Goal: Use online tool/utility: Use online tool/utility

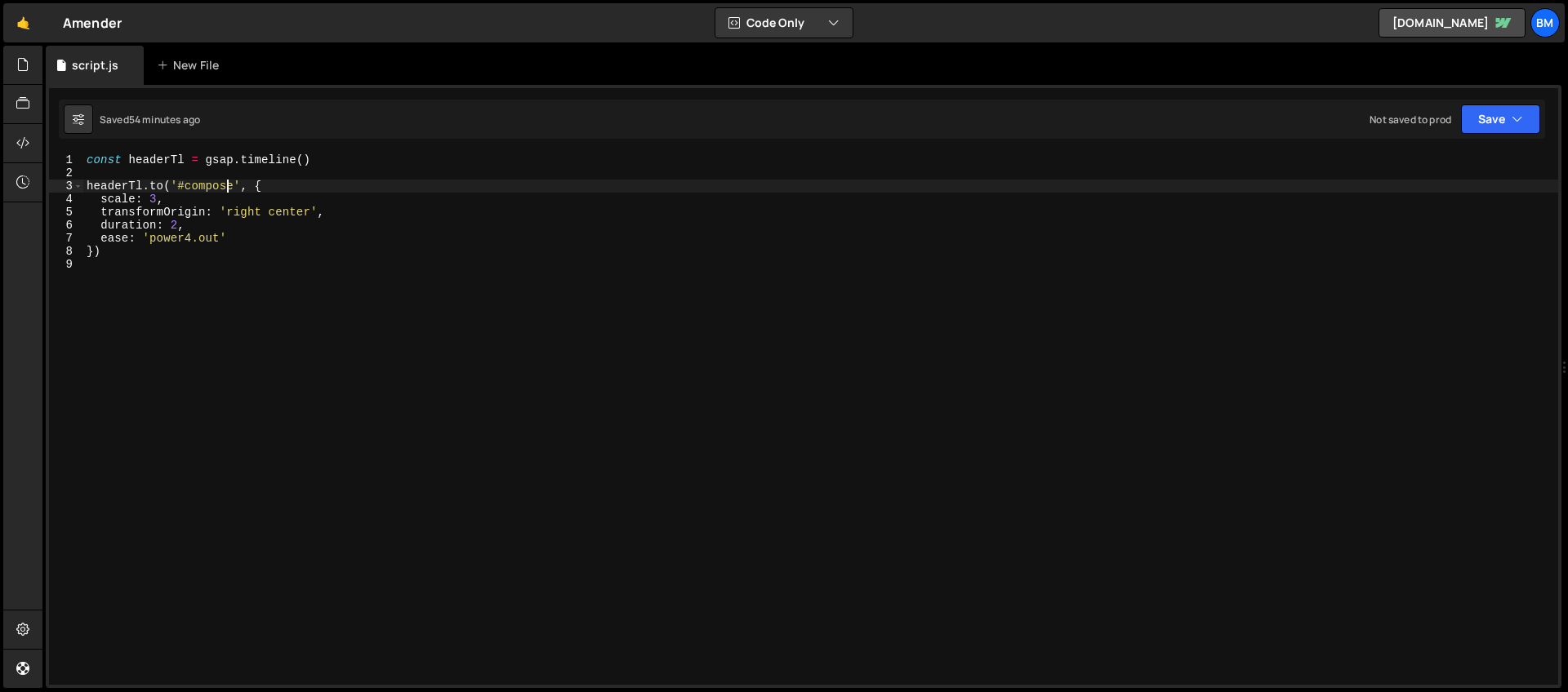
scroll to position [0, 9]
click at [175, 229] on div "const headerTl = gsap . timeline ( ) headerTl . to ( '#compose' , { scale : 3 ,…" at bounding box center [821, 433] width 1475 height 558
type textarea "duration: 1,"
click at [149, 261] on div "const headerTl = gsap . timeline ( ) headerTl . to ( '#compose' , { scale : 3 ,…" at bounding box center [821, 433] width 1475 height 558
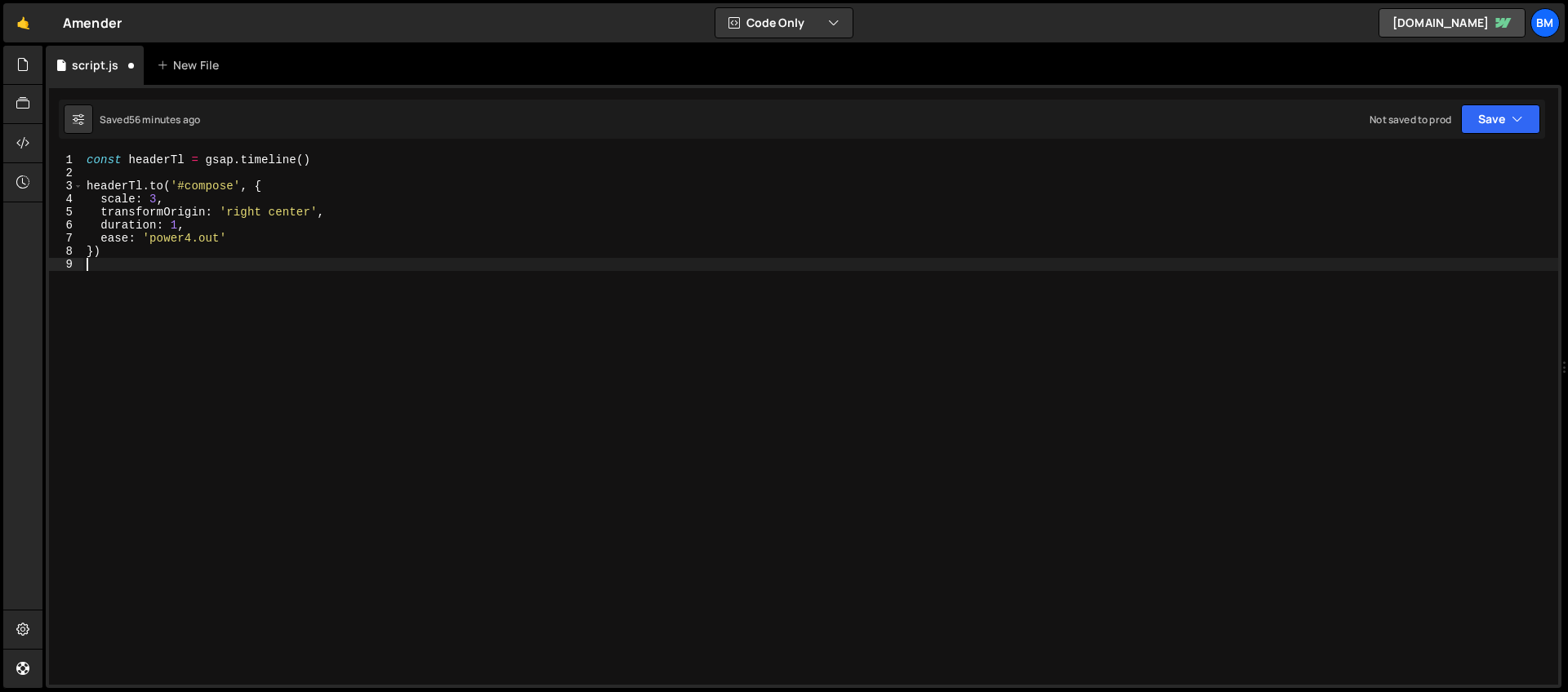
scroll to position [0, 0]
click at [107, 264] on div "const headerTl = gsap . timeline ( ) headerTl . to ( '#compose' , { scale : 3 ,…" at bounding box center [821, 433] width 1475 height 558
click at [117, 268] on div "const headerTl = gsap . timeline ( ) headerTl . to ( '#compose' , { scale : 3 ,…" at bounding box center [821, 433] width 1475 height 558
click at [186, 186] on div "const headerTl = gsap . timeline ( ) headerTl . to ( '#compose' , { scale : 3 ,…" at bounding box center [821, 433] width 1475 height 558
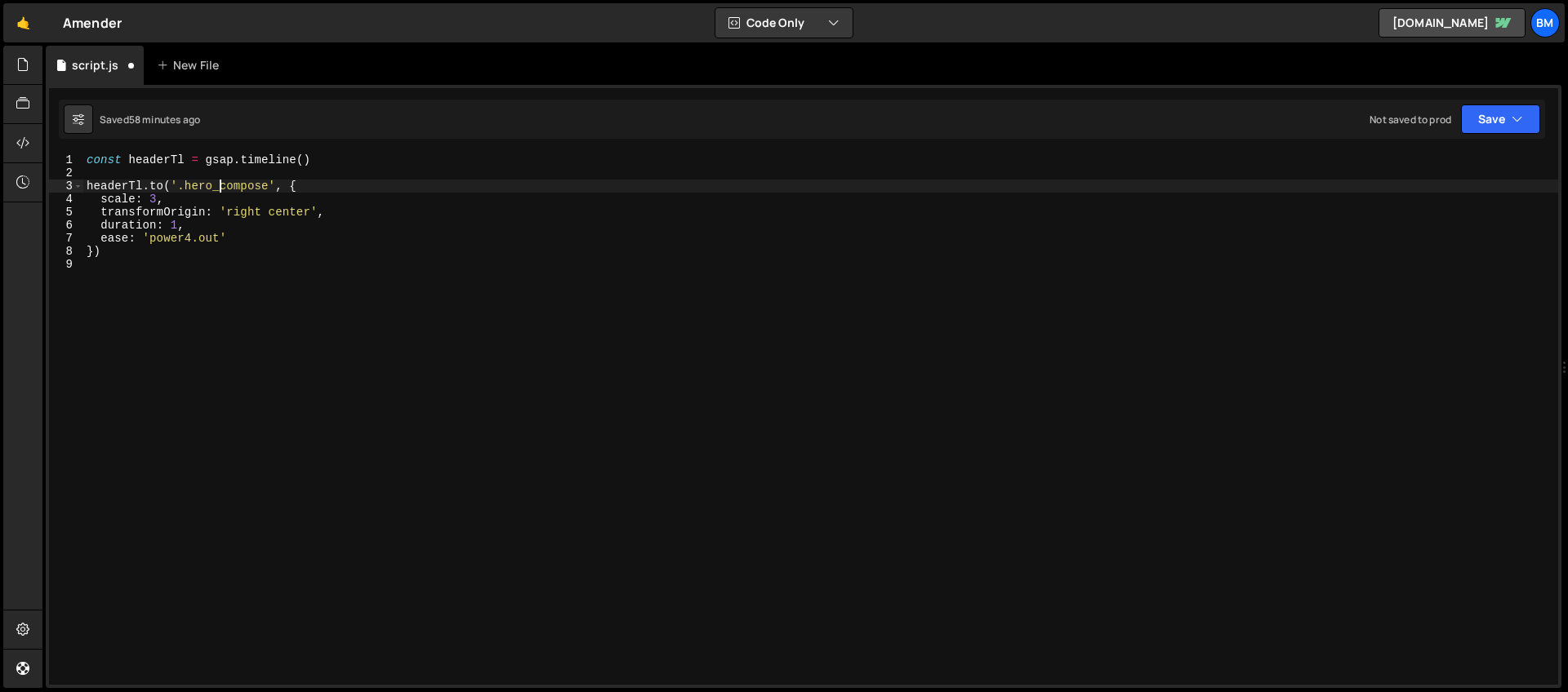
click at [167, 201] on div "const headerTl = gsap . timeline ( ) headerTl . to ( '.hero_compose' , { scale …" at bounding box center [821, 433] width 1475 height 558
click at [181, 229] on div "const headerTl = gsap . timeline ( ) headerTl . to ( '.hero_compose' , { scale …" at bounding box center [821, 433] width 1475 height 558
click at [236, 231] on div "const headerTl = gsap . timeline ( ) headerTl . to ( '.hero_compose' , { scale …" at bounding box center [821, 433] width 1475 height 558
click at [107, 247] on div "const headerTl = gsap . timeline ( ) headerTl . to ( '.hero_compose' , { scale …" at bounding box center [821, 433] width 1475 height 558
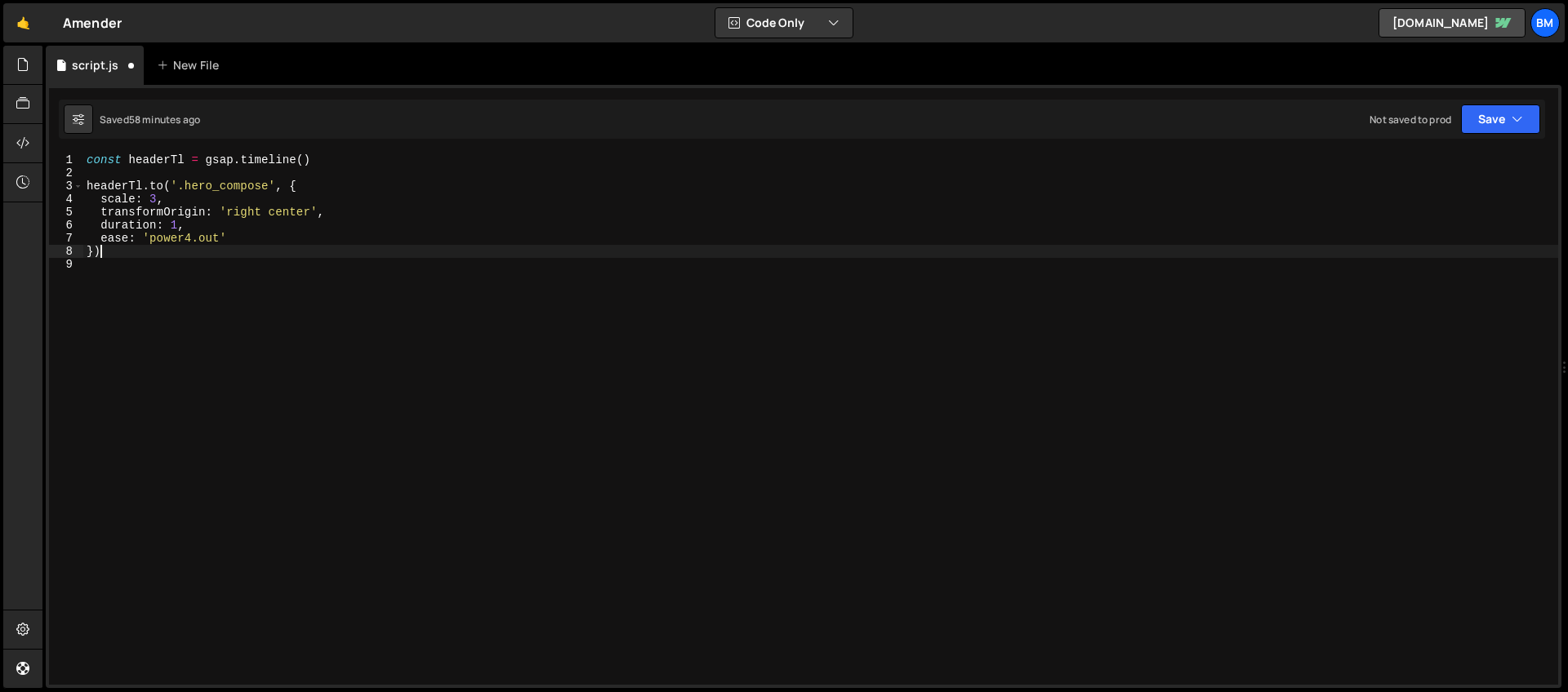
type textarea "})"
paste textarea "hero_page1"
type textarea ".from('.hero_page1', {)"
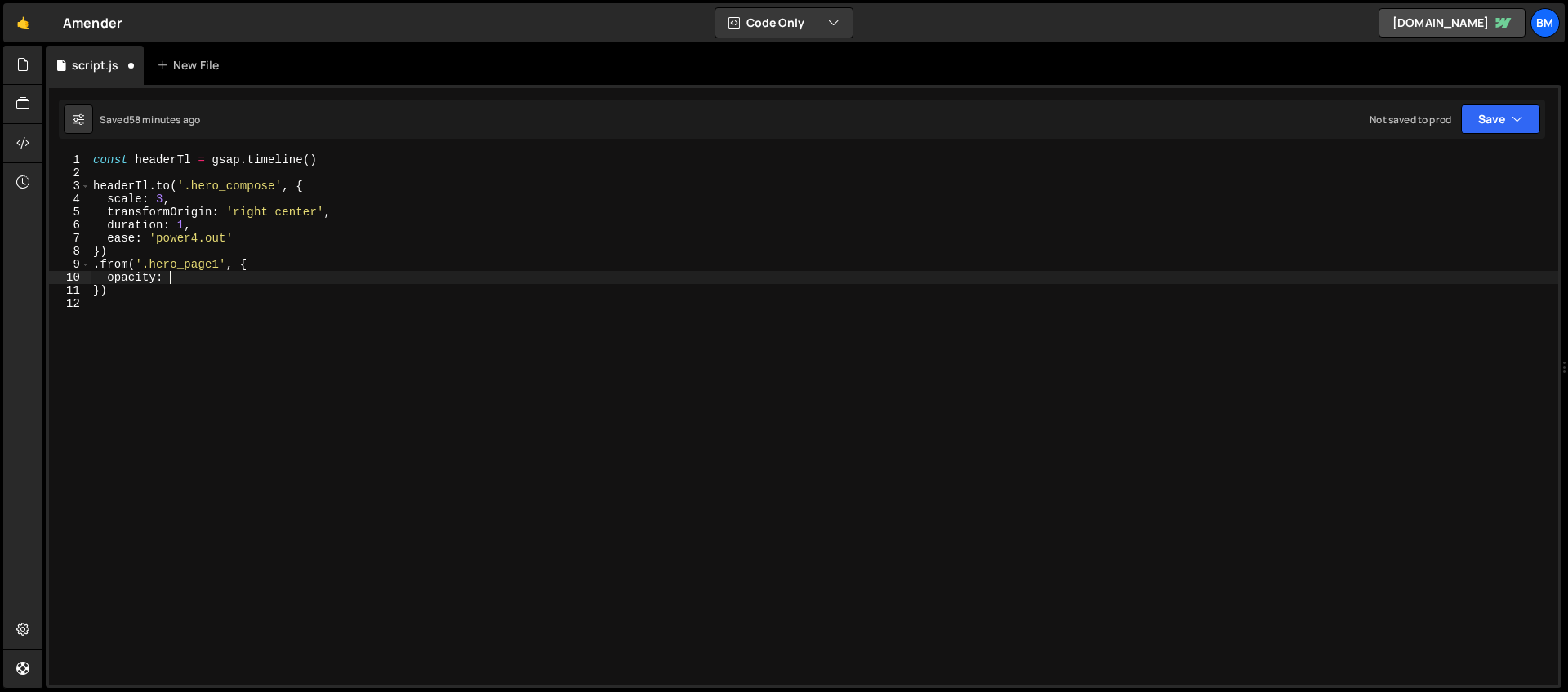
scroll to position [0, 5]
type textarea "opacity: 0,"
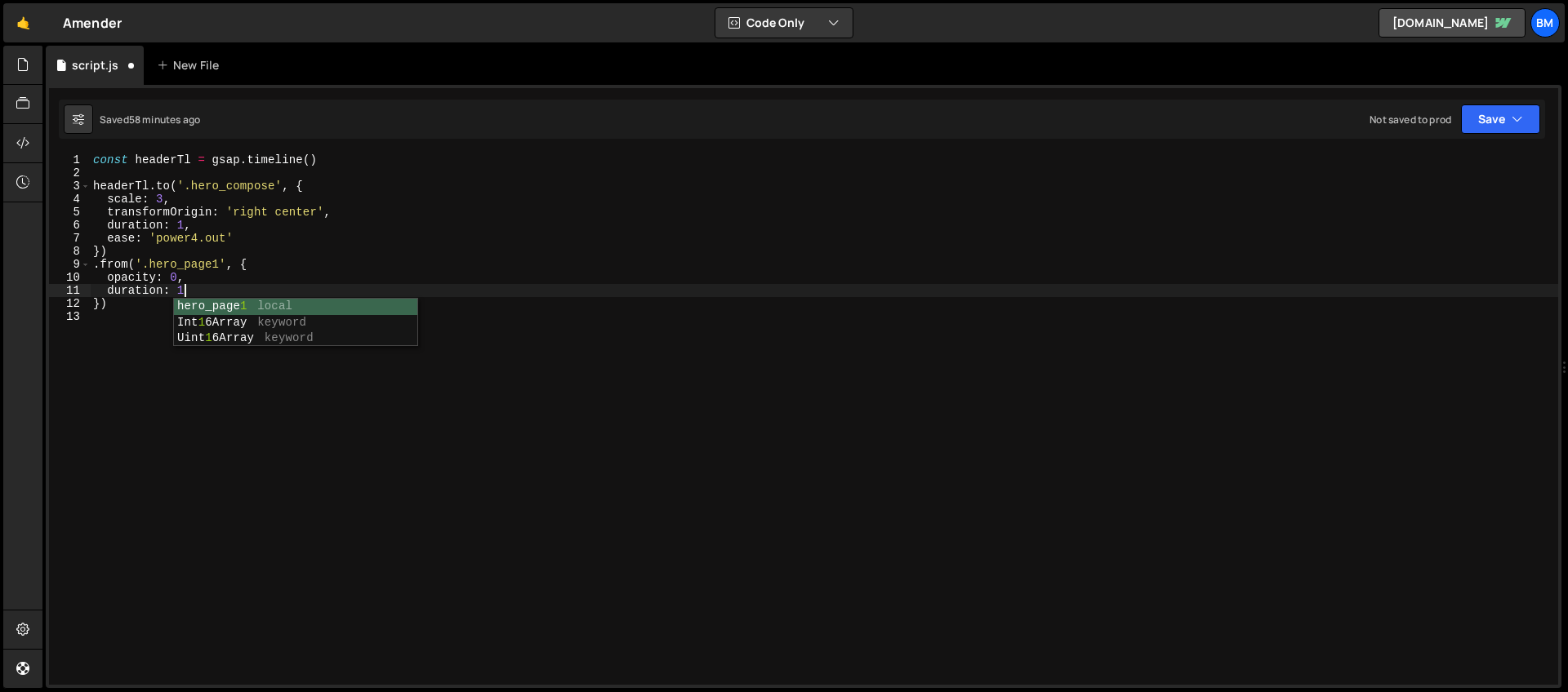
type textarea "duration: 1,"
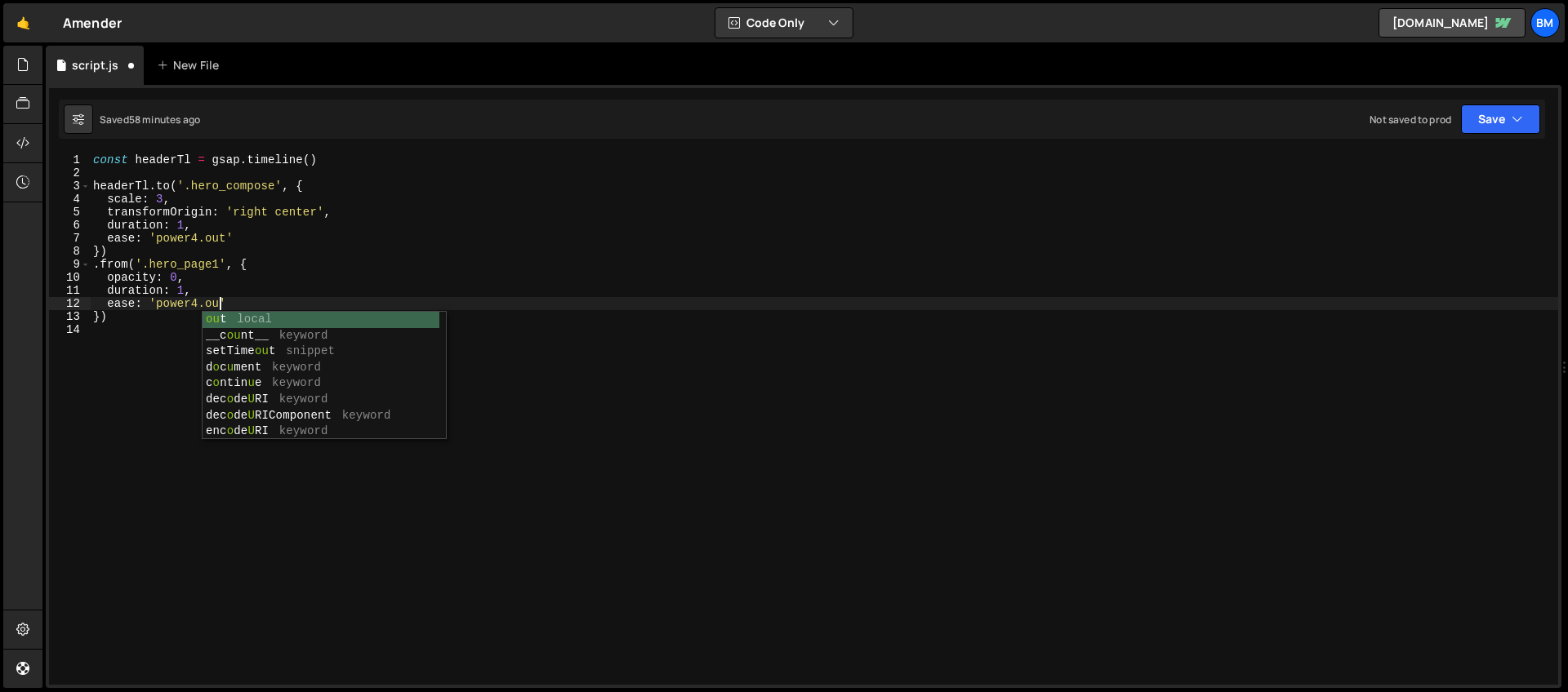
scroll to position [0, 9]
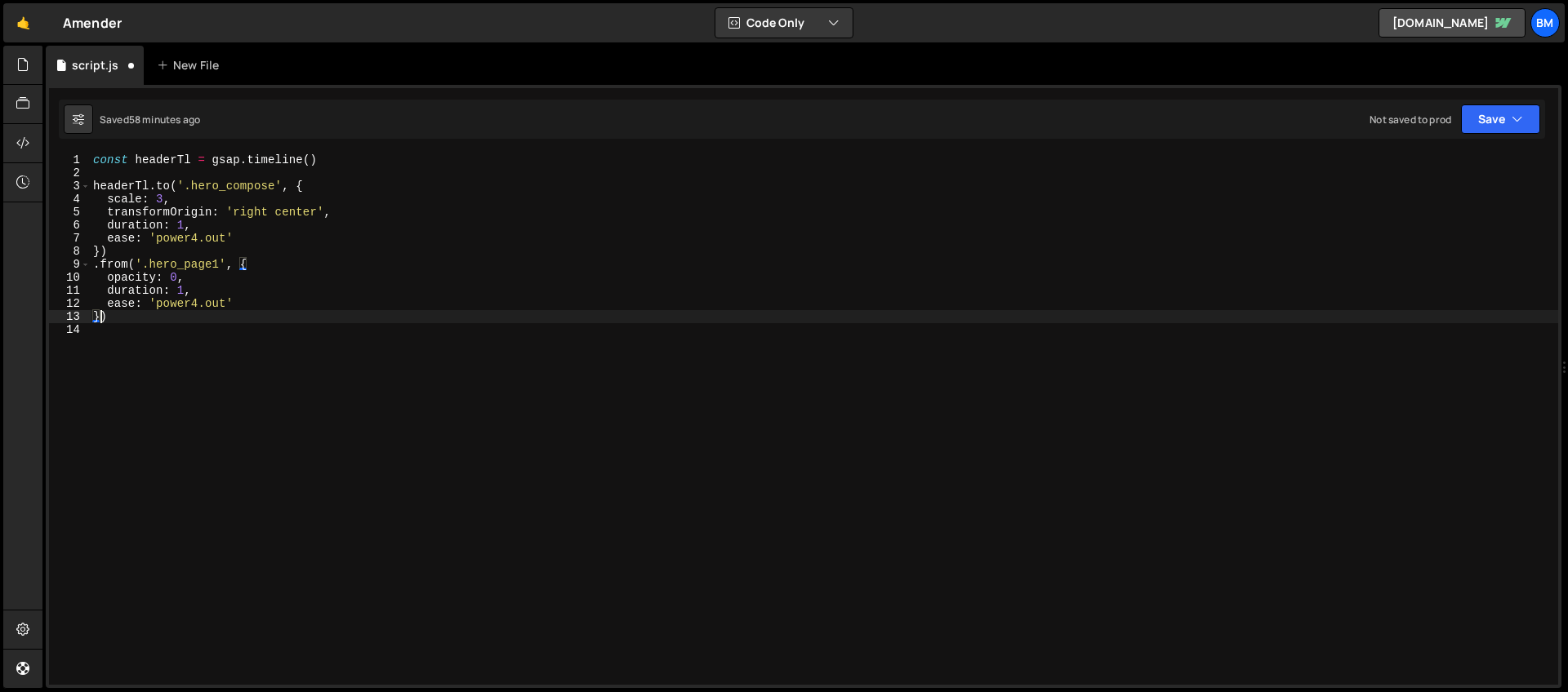
click at [100, 318] on div "const headerTl = gsap . timeline ( ) headerTl . to ( '.hero_compose' , { scale …" at bounding box center [824, 433] width 1469 height 558
type textarea "}, '<)"
click at [162, 329] on div "const headerTl = gsap . timeline ( ) headerTl . to ( '.hero_compose' , { scale …" at bounding box center [824, 433] width 1469 height 558
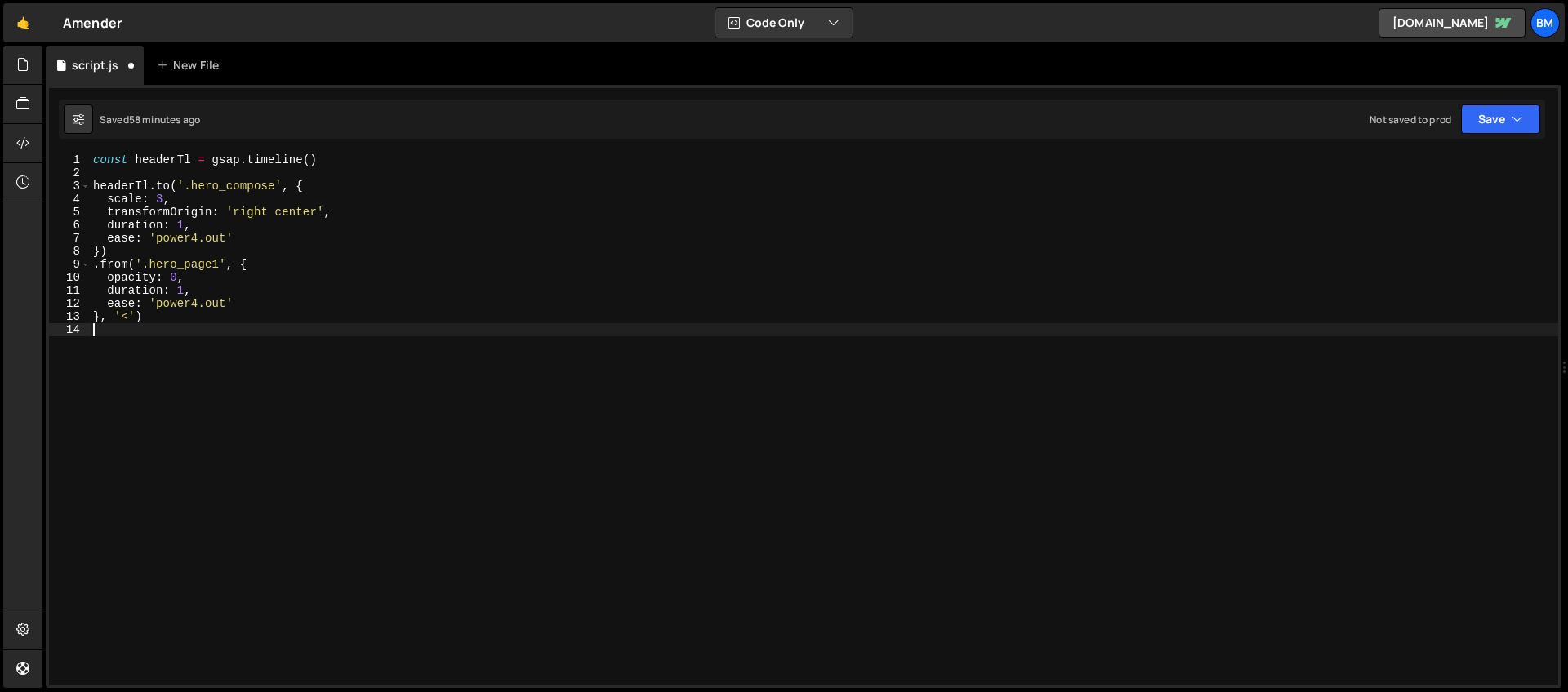
click at [155, 321] on div "const headerTl = gsap . timeline ( ) headerTl . to ( '.hero_compose' , { scale …" at bounding box center [824, 433] width 1469 height 558
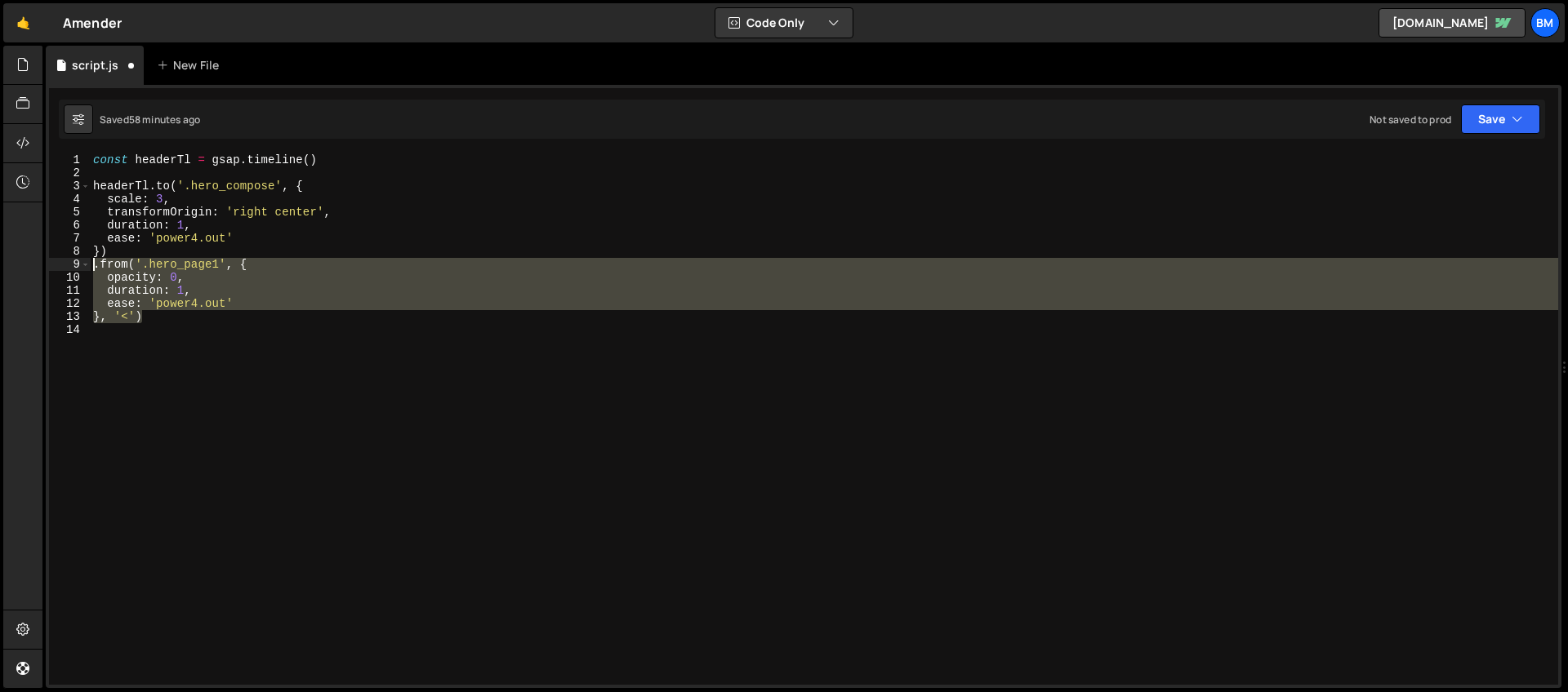
drag, startPoint x: 150, startPoint y: 318, endPoint x: 94, endPoint y: 268, distance: 75.1
click at [94, 268] on div "const headerTl = gsap . timeline ( ) headerTl . to ( '.hero_compose' , { scale …" at bounding box center [824, 433] width 1469 height 558
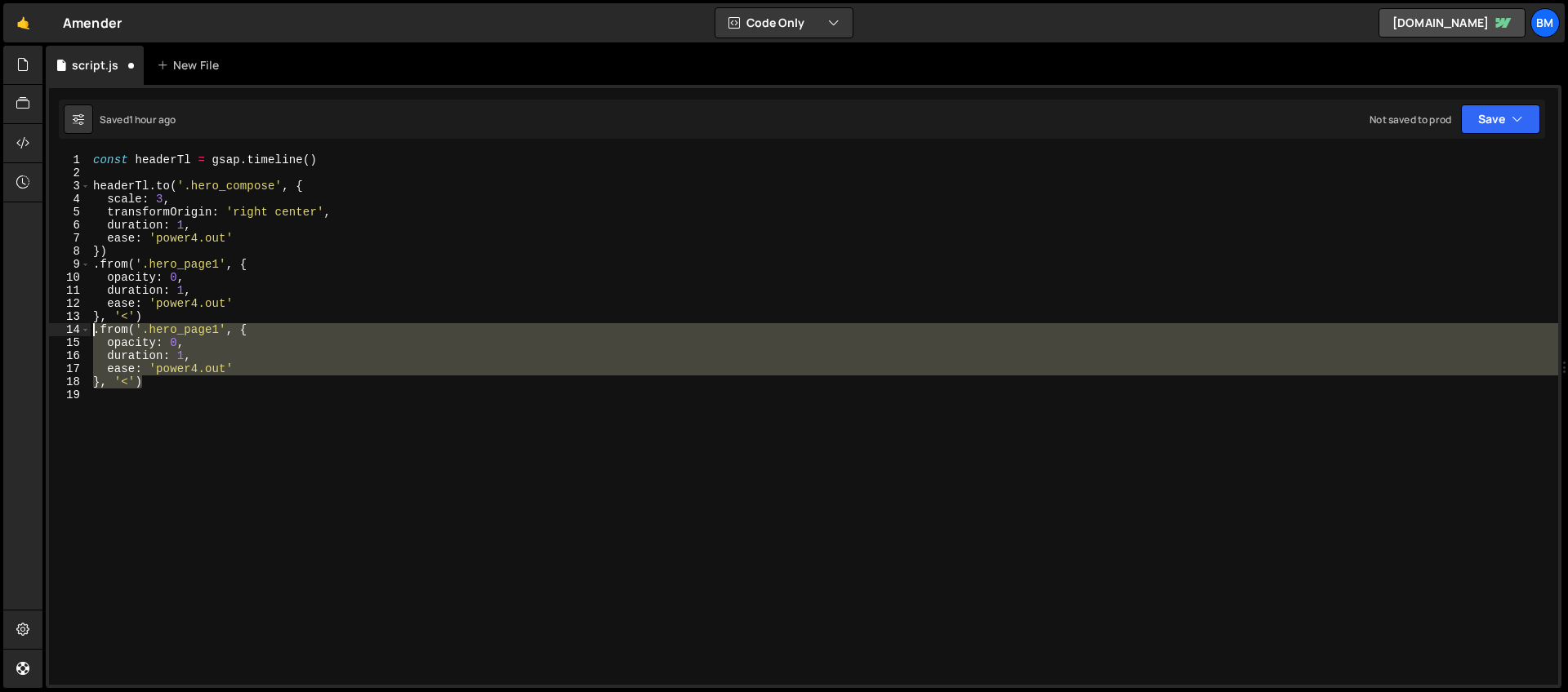
click at [218, 328] on div "const headerTl = gsap . timeline ( ) headerTl . to ( '.hero_compose' , { scale …" at bounding box center [824, 420] width 1469 height 532
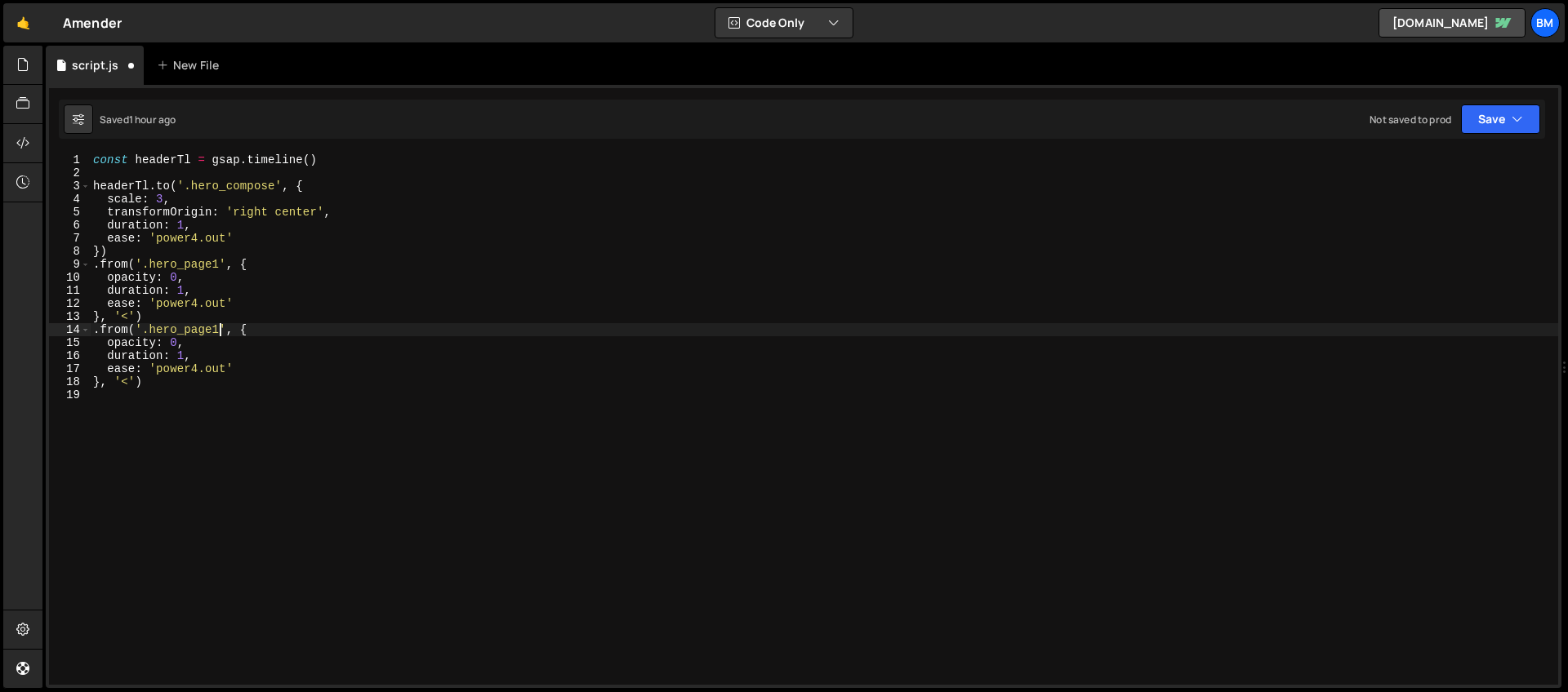
click at [148, 329] on div "const headerTl = gsap . timeline ( ) headerTl . to ( '.hero_compose' , { scale …" at bounding box center [824, 433] width 1469 height 558
paste textarea "side1-logo"
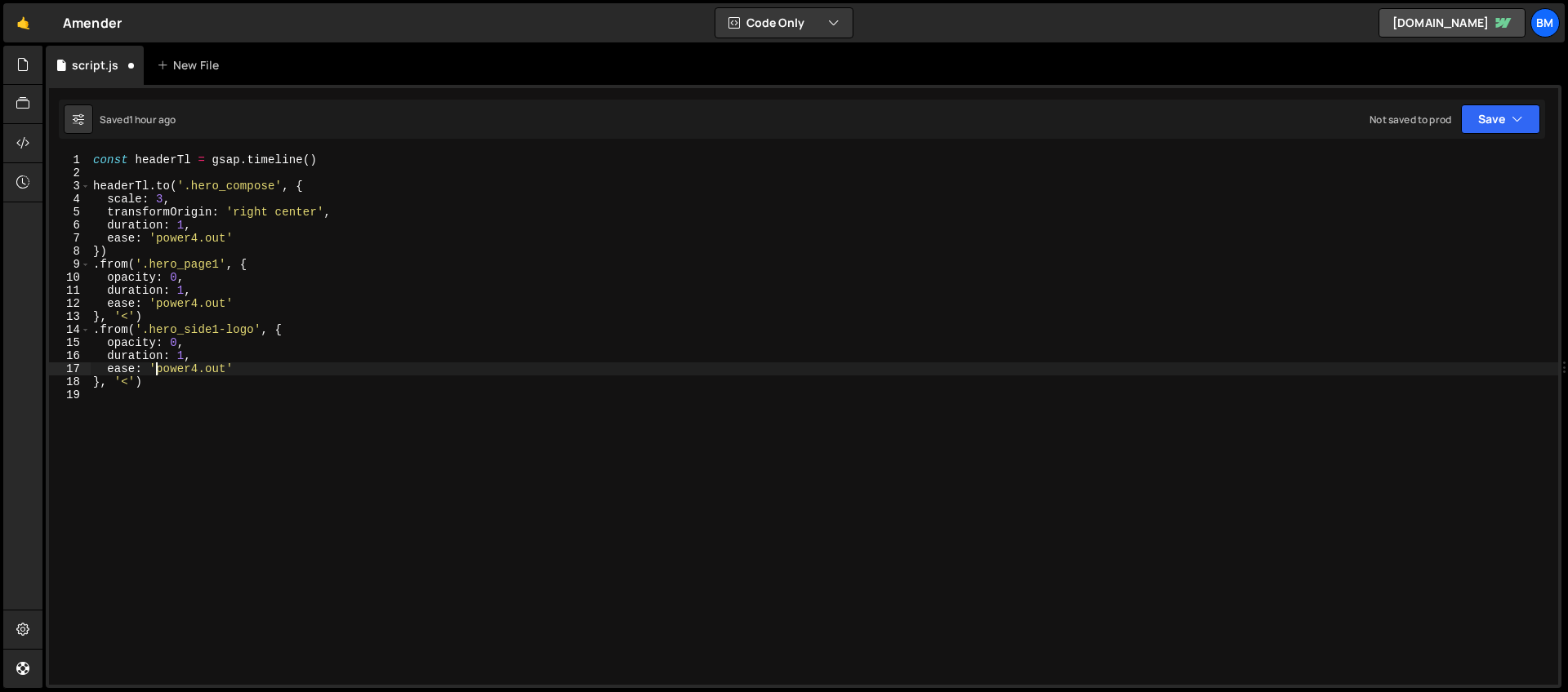
click at [156, 375] on div "const headerTl = gsap . timeline ( ) headerTl . to ( '.hero_compose' , { scale …" at bounding box center [824, 433] width 1469 height 558
click at [149, 381] on div "const headerTl = gsap . timeline ( ) headerTl . to ( '.hero_compose' , { scale …" at bounding box center [824, 433] width 1469 height 558
type textarea "}, '<')"
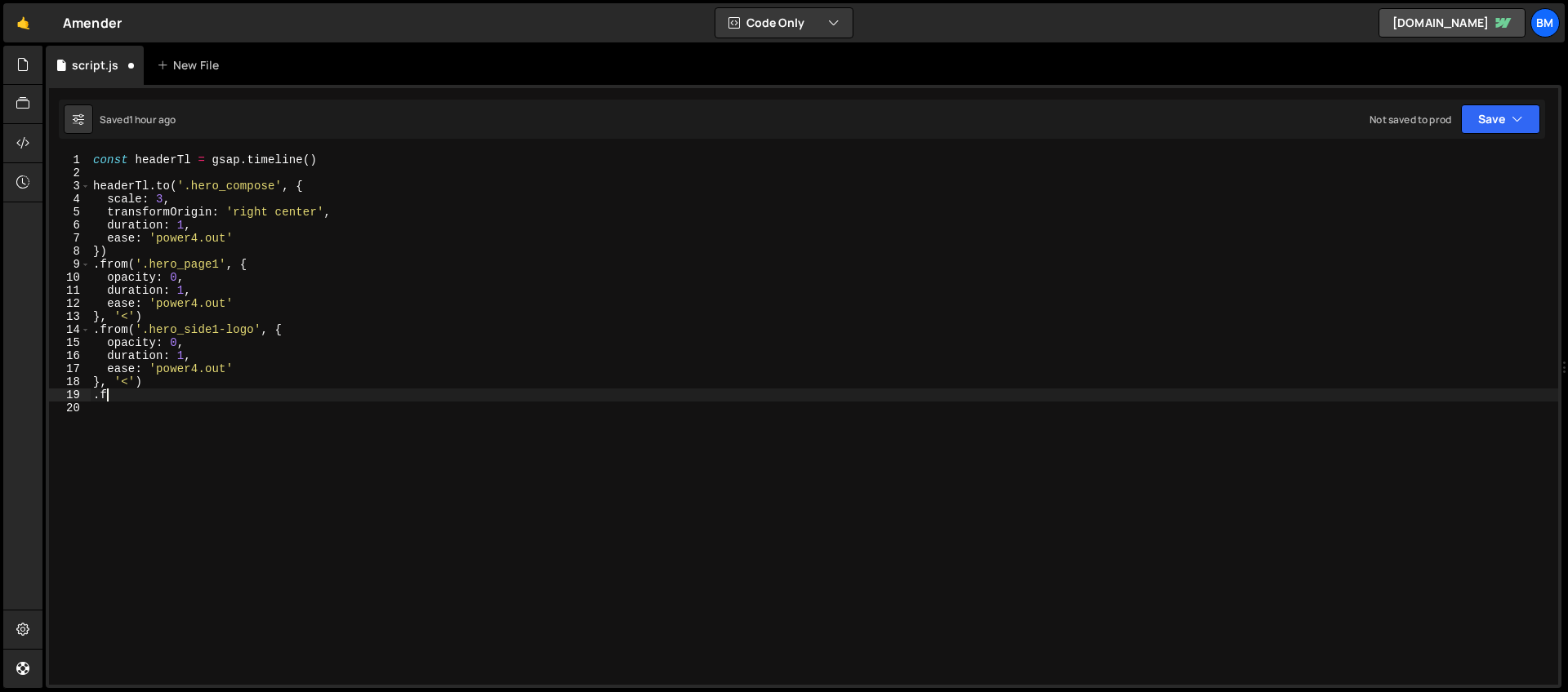
type textarea "."
click at [93, 329] on div "const headerTl = gsap . timeline ( ) headerTl . to ( '.hero_compose' , { scale …" at bounding box center [824, 433] width 1469 height 558
click at [258, 392] on div "const headerTl = gsap . timeline ( ) headerTl . to ( '.hero_compose' , { scale …" at bounding box center [824, 433] width 1469 height 558
click at [153, 392] on div "const headerTl = gsap . timeline ( ) headerTl . to ( '.hero_compose' , { scale …" at bounding box center [824, 433] width 1469 height 558
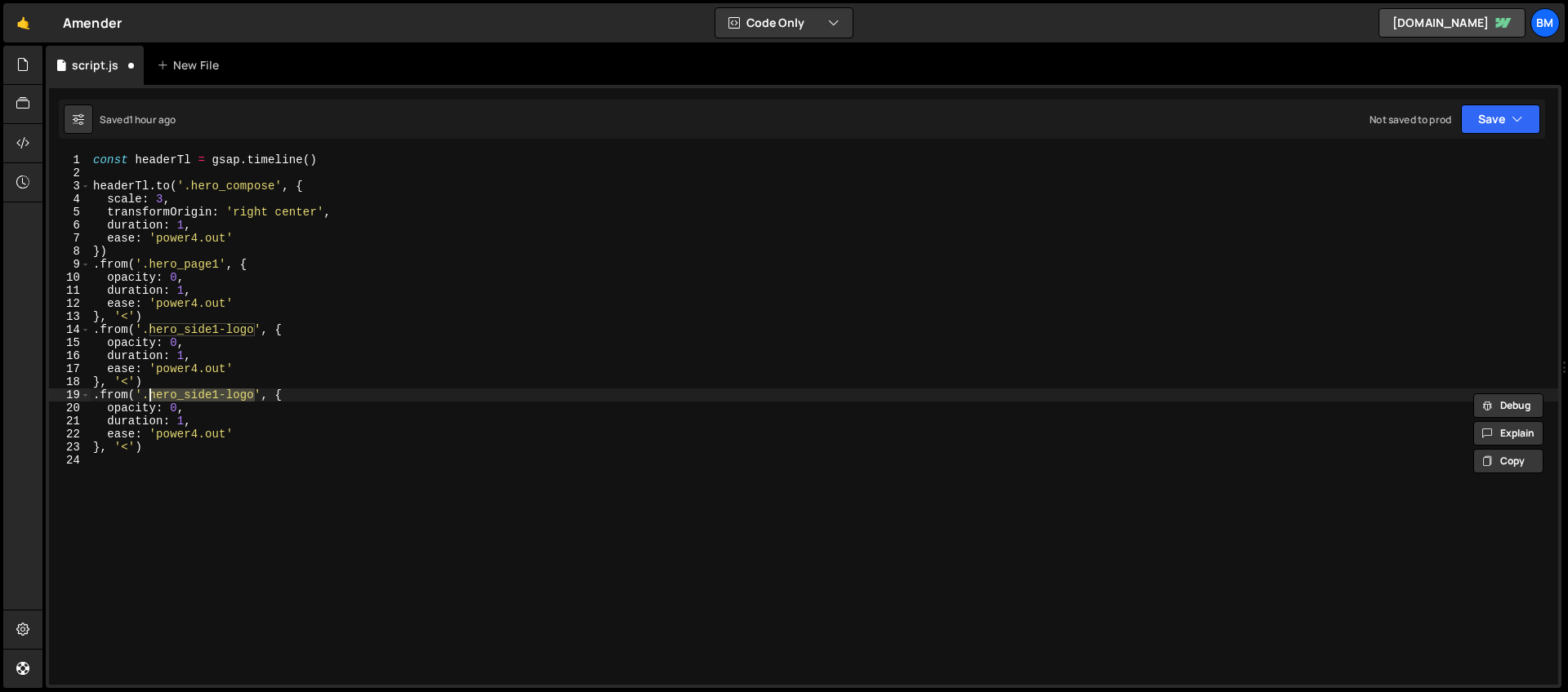
paste textarea
click at [208, 442] on div "const headerTl = gsap . timeline ( ) headerTl . to ( '.hero_compose' , { scale …" at bounding box center [824, 433] width 1469 height 558
click at [191, 405] on div "const headerTl = gsap . timeline ( ) headerTl . to ( '.hero_compose' , { scale …" at bounding box center [824, 433] width 1469 height 558
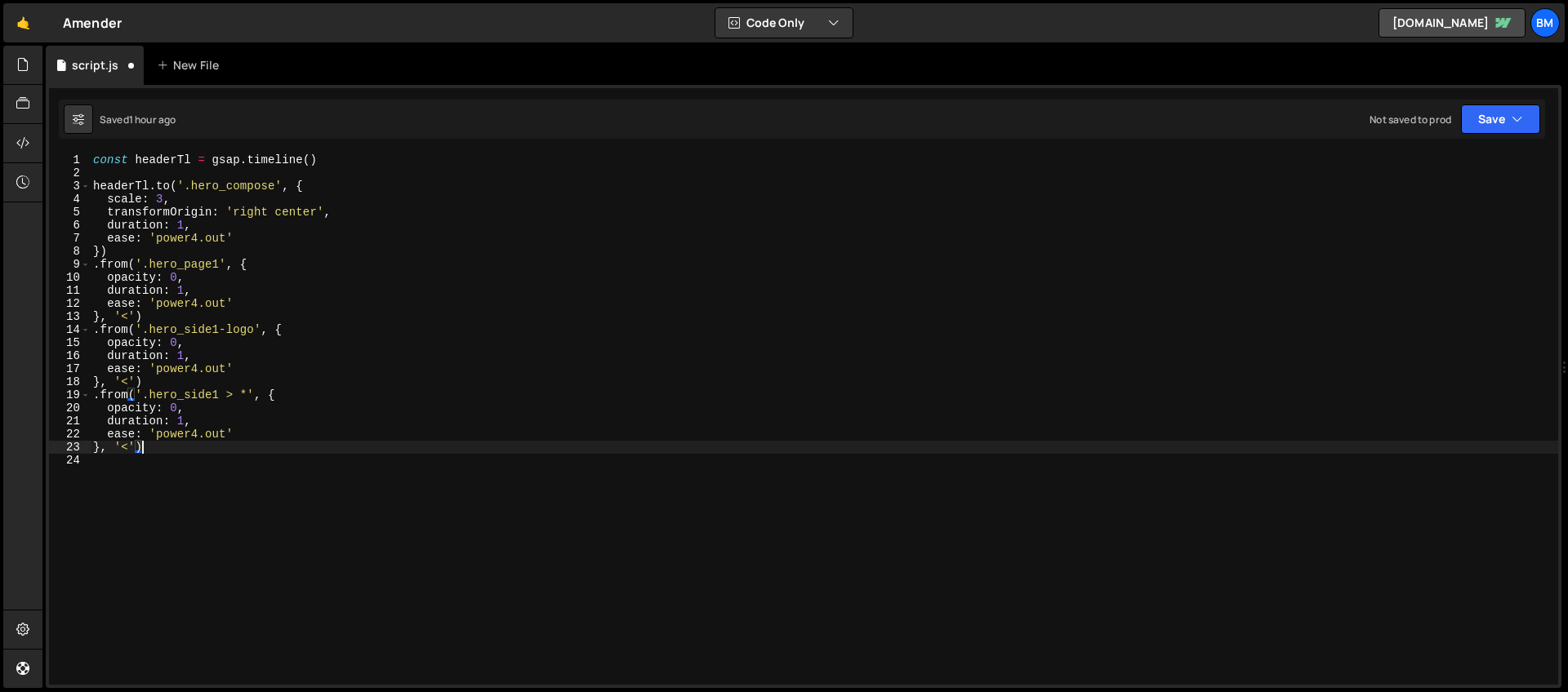
type textarea "opacity: 0,"
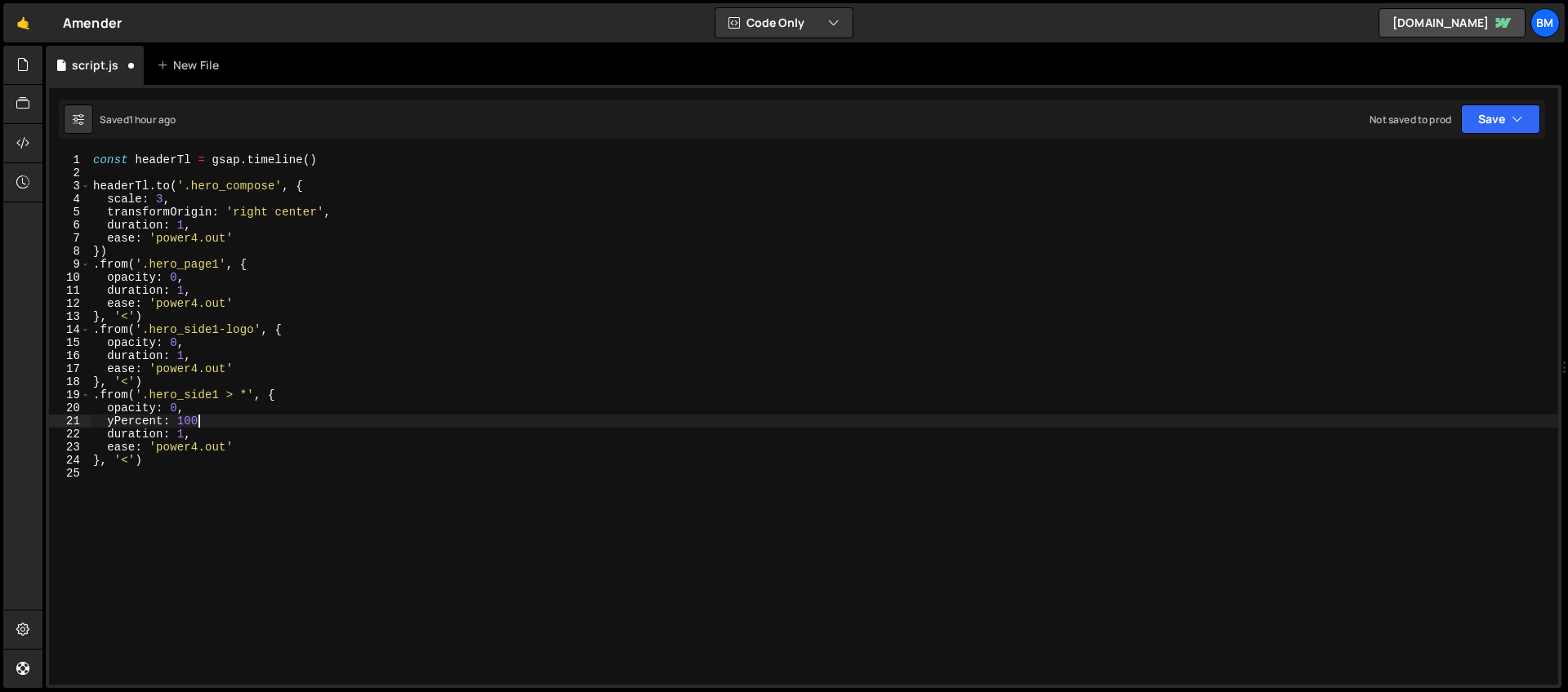
scroll to position [0, 6]
click at [225, 441] on div "const headerTl = gsap . timeline ( ) headerTl . to ( '.hero_compose' , { scale …" at bounding box center [824, 433] width 1469 height 558
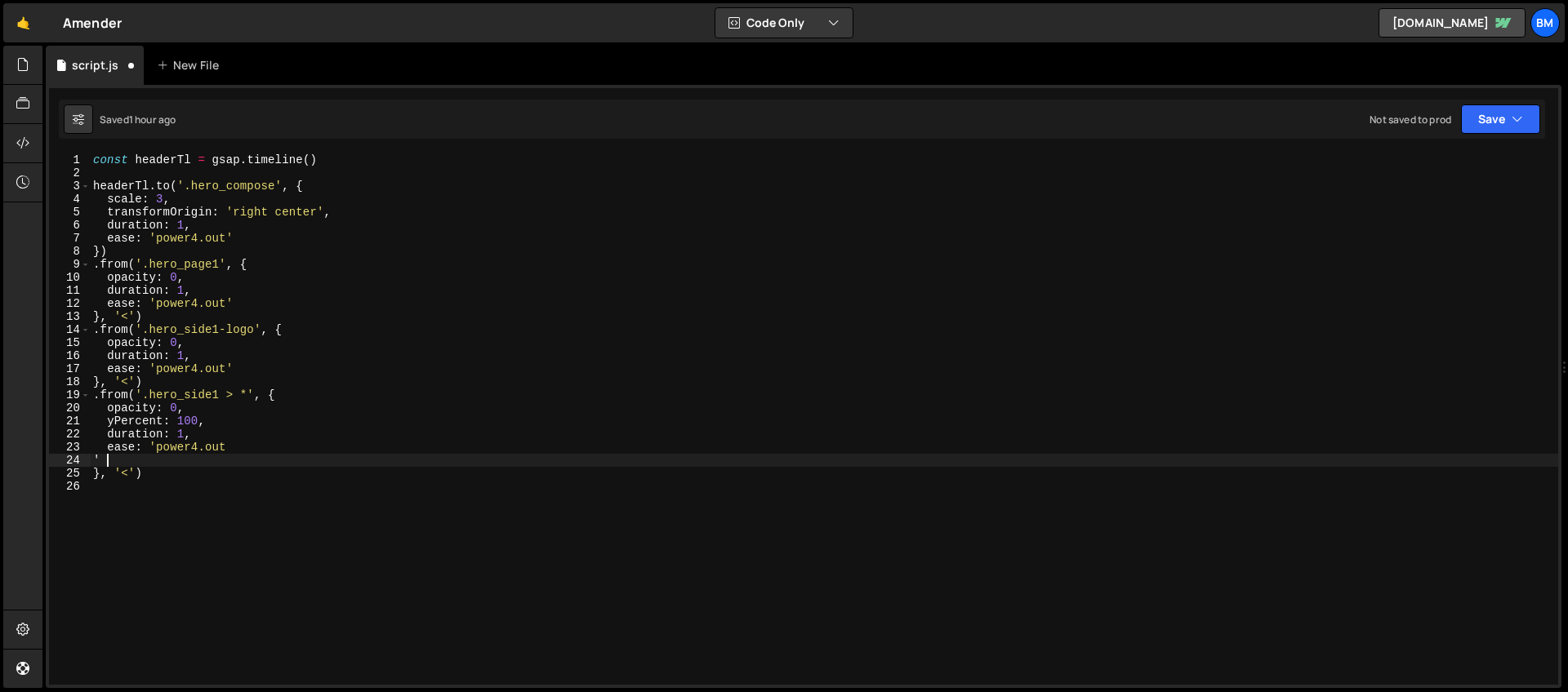
scroll to position [0, 0]
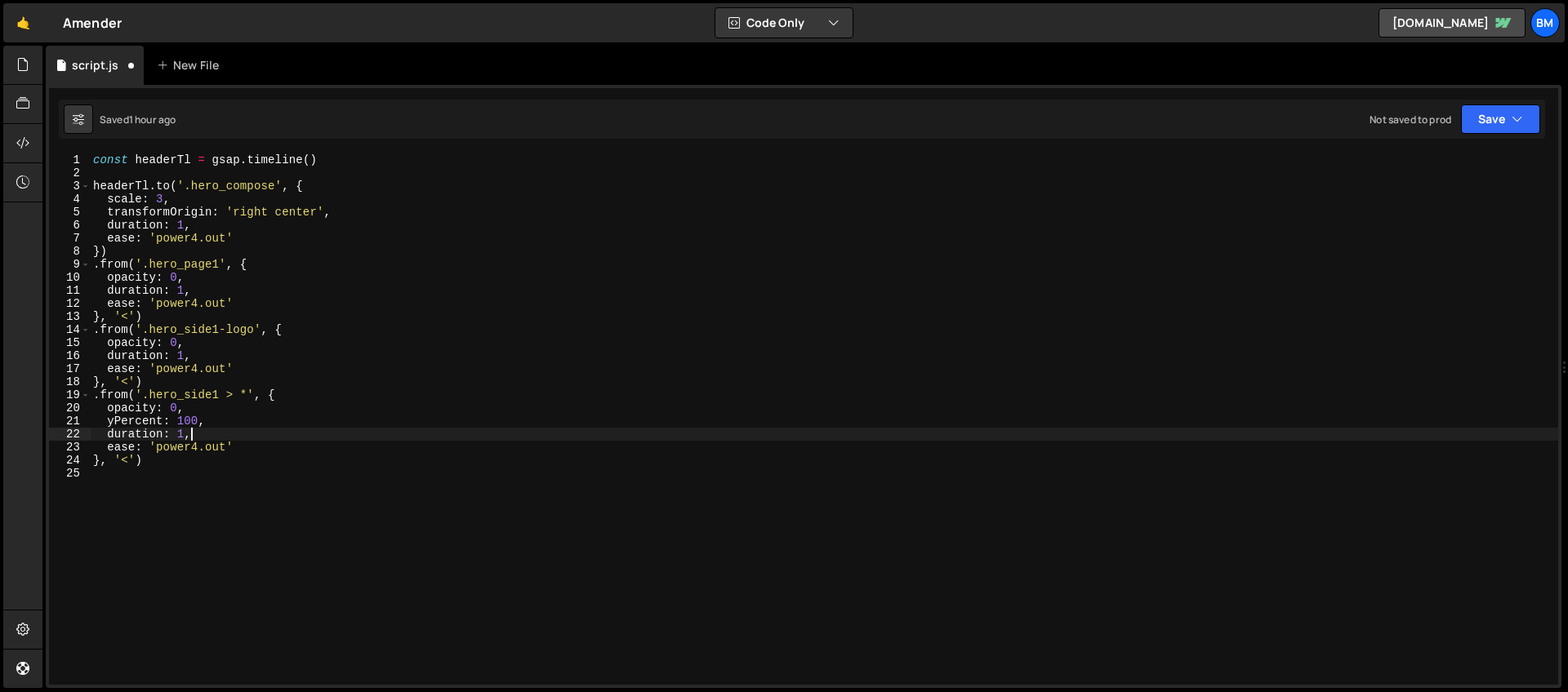
click at [210, 438] on div "const headerTl = gsap . timeline ( ) headerTl . to ( '.hero_compose' , { scale …" at bounding box center [824, 433] width 1469 height 558
type textarea "duration: 1,"
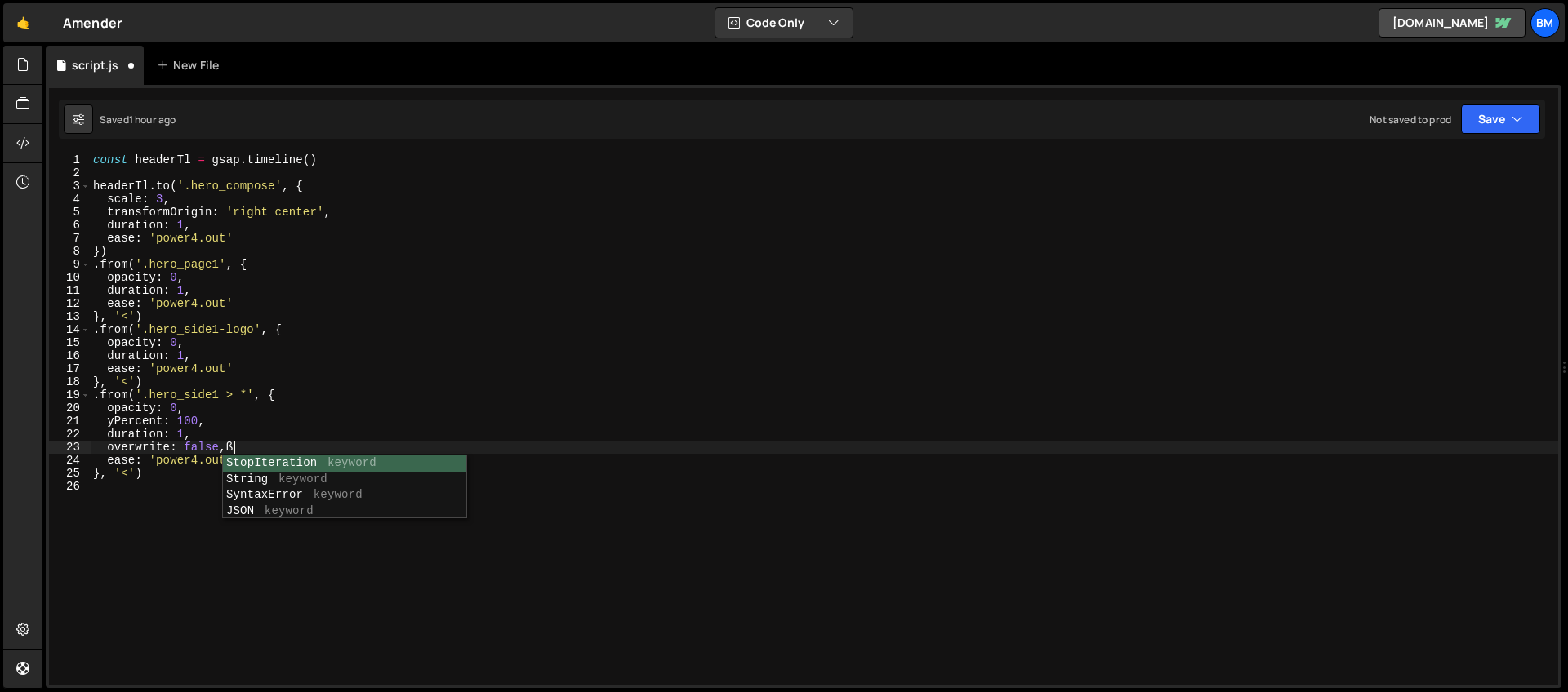
scroll to position [0, 8]
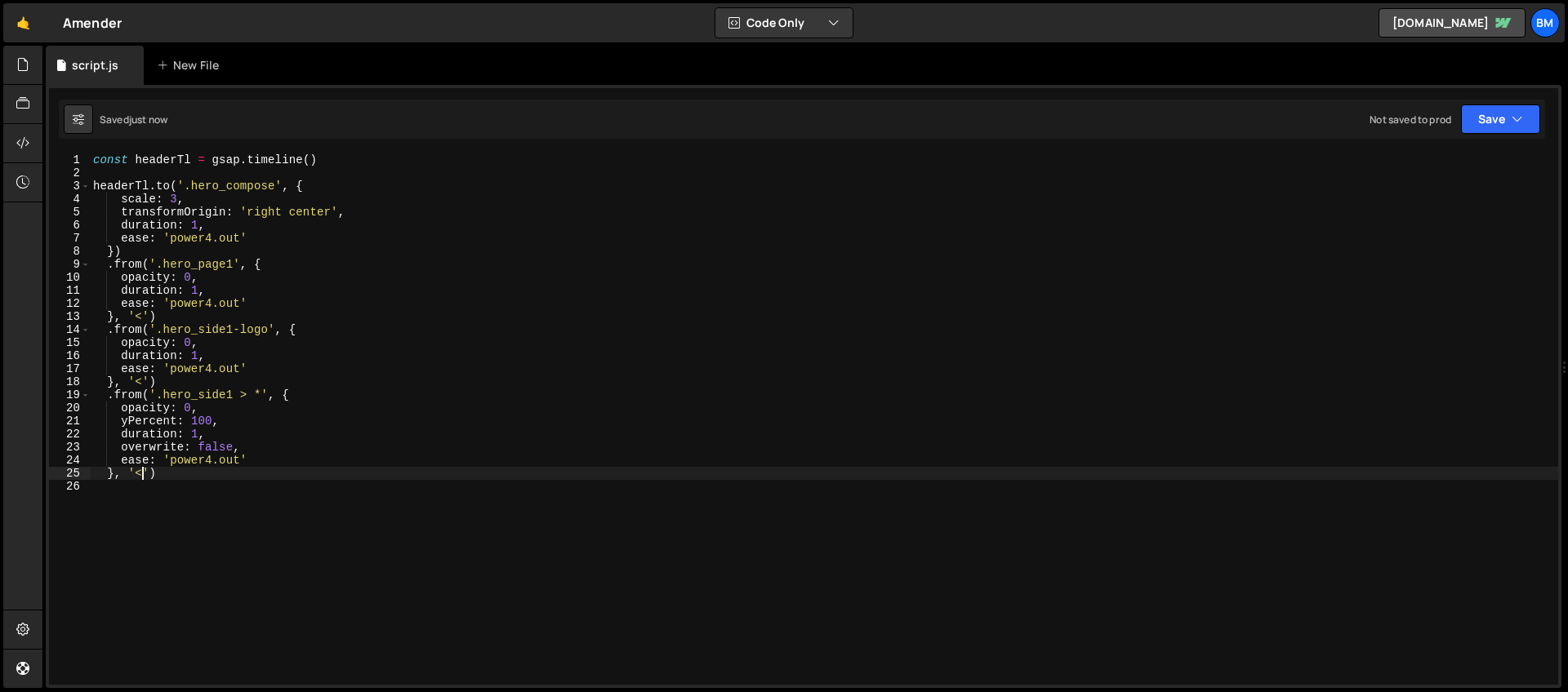
click at [141, 479] on div "const headerTl = gsap . timeline ( ) headerTl . to ( '.hero_compose' , { scale …" at bounding box center [824, 433] width 1469 height 558
type textarea "})"
click at [133, 476] on div "const headerTl = gsap . timeline ( ) headerTl . to ( '.hero_compose' , { scale …" at bounding box center [824, 433] width 1469 height 558
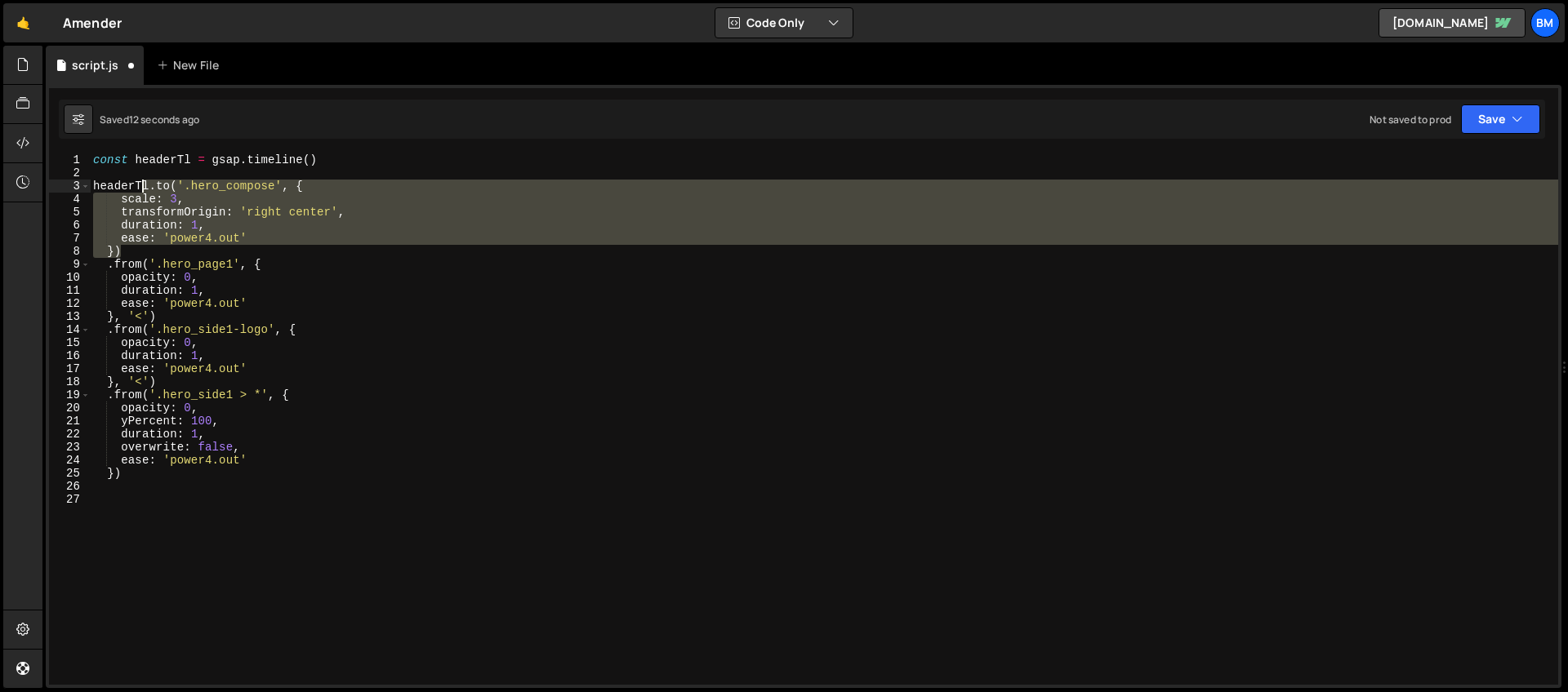
drag, startPoint x: 128, startPoint y: 256, endPoint x: 145, endPoint y: 188, distance: 70.1
click at [145, 188] on div "const headerTl = gsap . timeline ( ) headerTl . to ( '.hero_compose' , { scale …" at bounding box center [824, 433] width 1469 height 558
click at [145, 244] on div "const headerTl = gsap . timeline ( ) headerTl . to ( '.hero_compose' , { scale …" at bounding box center [824, 420] width 1469 height 532
drag, startPoint x: 134, startPoint y: 251, endPoint x: 149, endPoint y: 189, distance: 63.8
click at [149, 189] on div "const headerTl = gsap . timeline ( ) headerTl . to ( '.hero_compose' , { scale …" at bounding box center [824, 433] width 1469 height 558
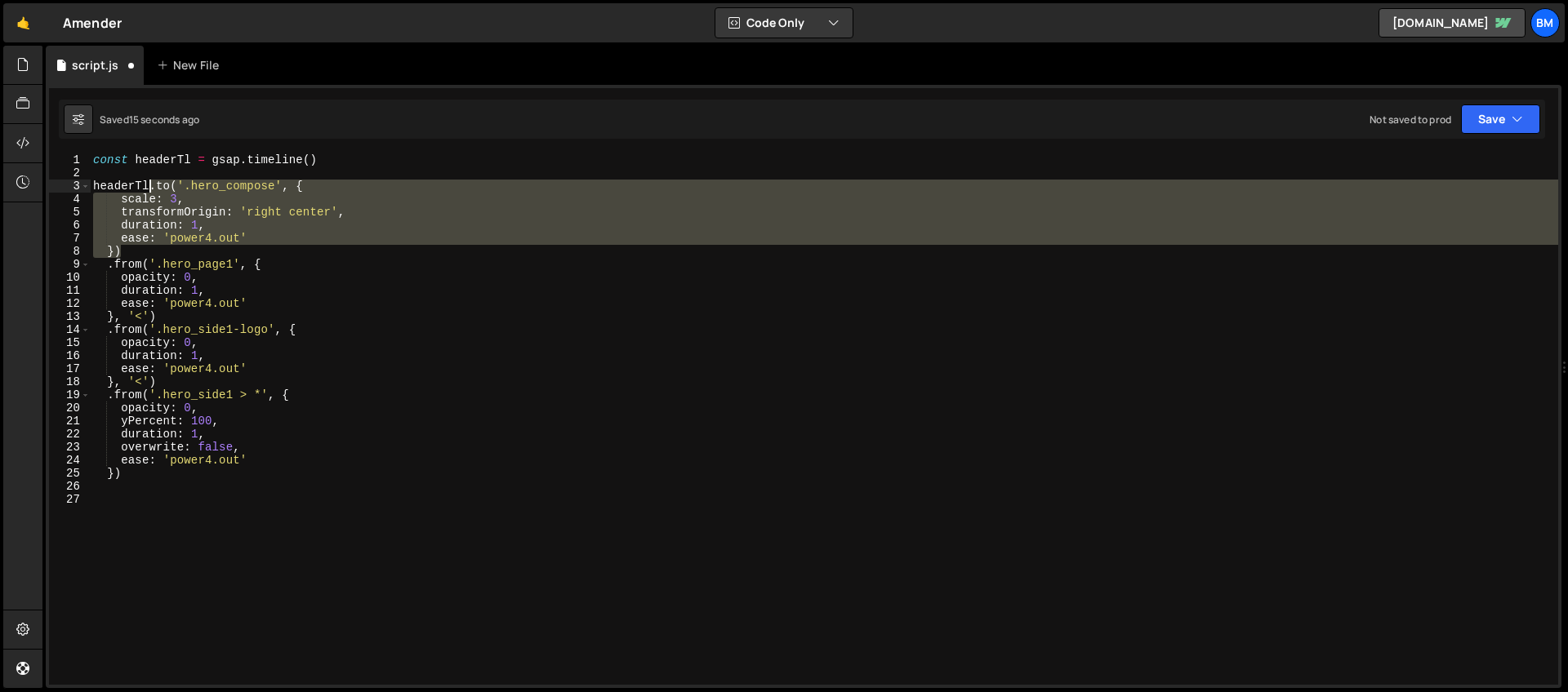
type textarea "[DOMAIN_NAME]('.hero_compose', { scale: 3,"
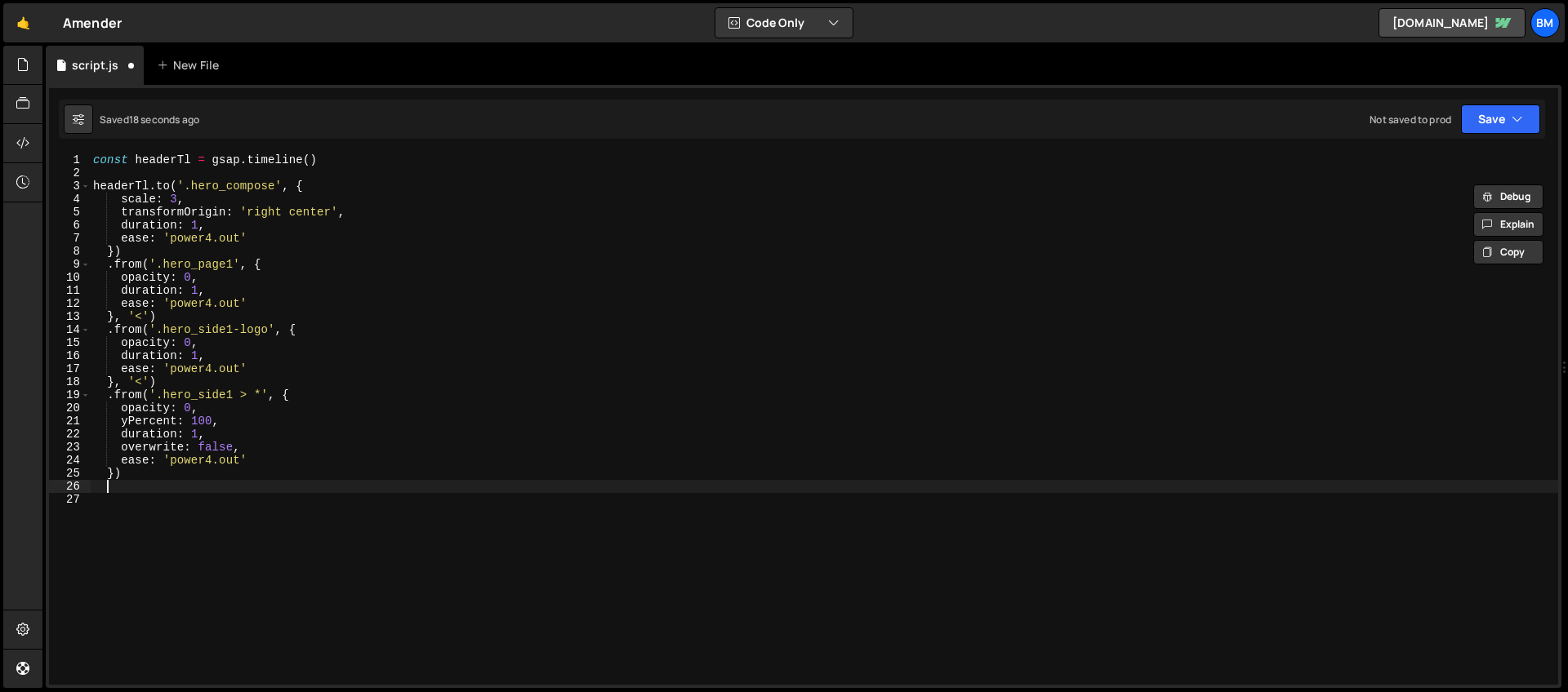
click at [200, 486] on div "const headerTl = gsap . timeline ( ) headerTl . to ( '.hero_compose' , { scale …" at bounding box center [824, 433] width 1469 height 558
paste textarea "})"
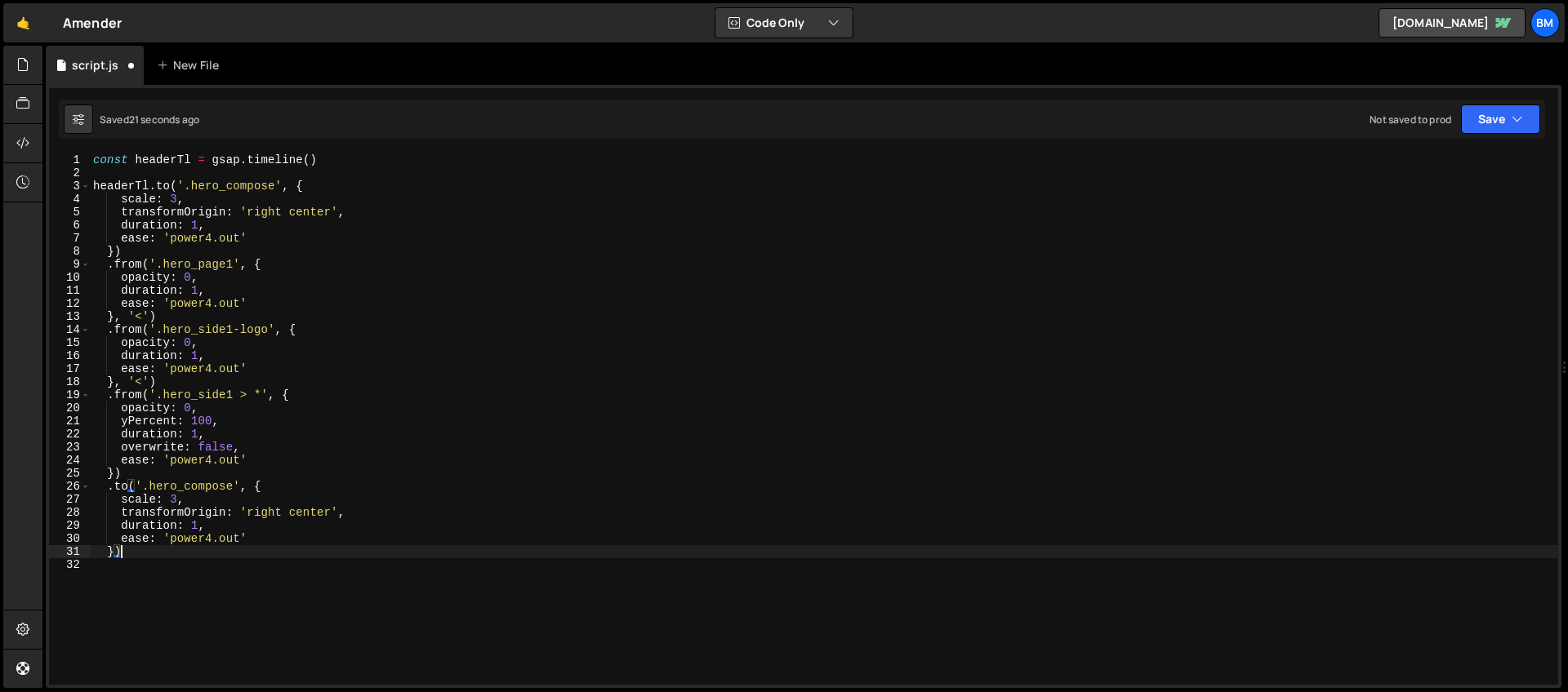
click at [176, 497] on div "const headerTl = gsap . timeline ( ) headerTl . to ( '.hero_compose' , { scale …" at bounding box center [824, 433] width 1469 height 558
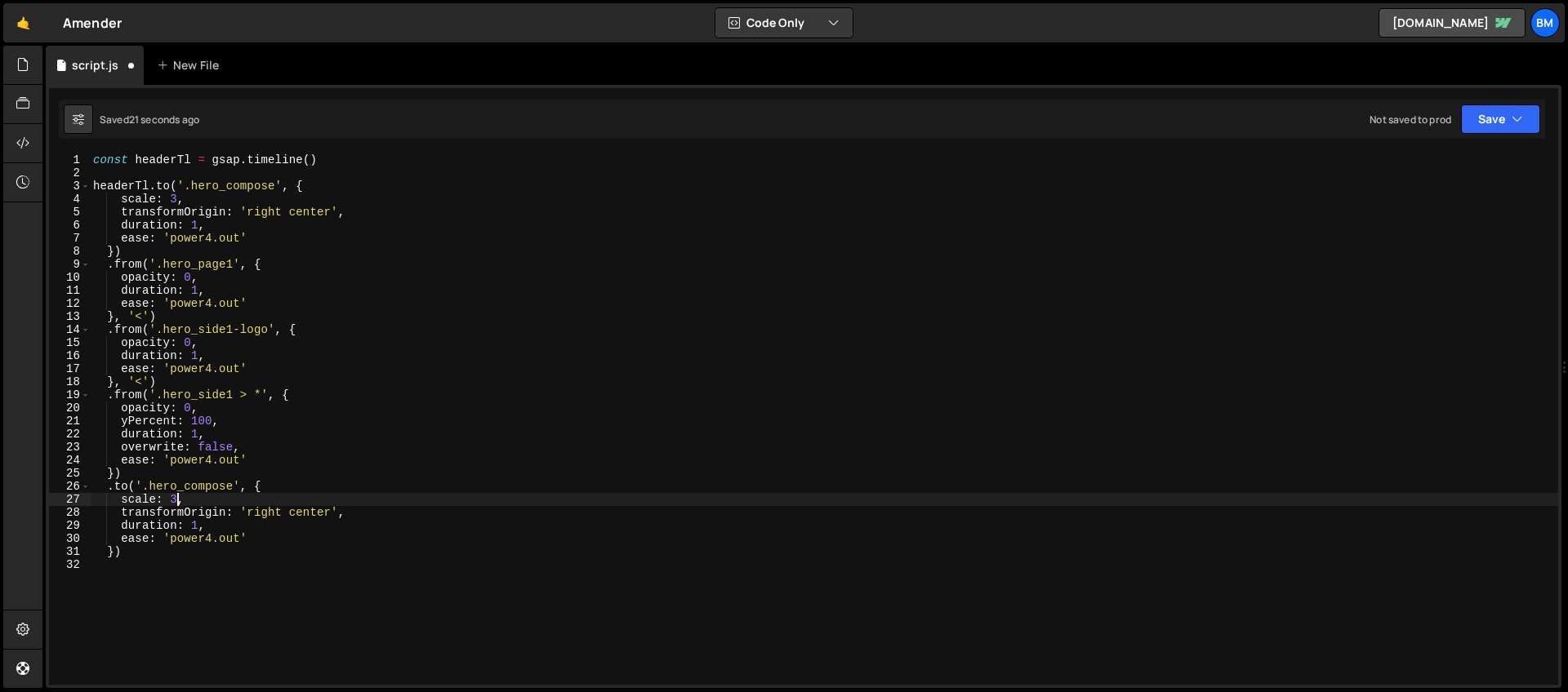
scroll to position [0, 5]
click at [190, 486] on div "const headerTl = gsap . timeline ( ) headerTl . to ( '.hero_compose' , { scale …" at bounding box center [824, 433] width 1469 height 558
click at [353, 511] on div "const headerTl = gsap . timeline ( ) headerTl . to ( '.hero_compose' , { scale …" at bounding box center [824, 433] width 1469 height 558
click at [245, 496] on div "const headerTl = gsap . timeline ( ) headerTl . to ( '.hero_compose' , { scale …" at bounding box center [824, 433] width 1469 height 558
click at [169, 475] on div "const headerTl = gsap . timeline ( ) headerTl . to ( '.hero_compose' , { scale …" at bounding box center [824, 433] width 1469 height 558
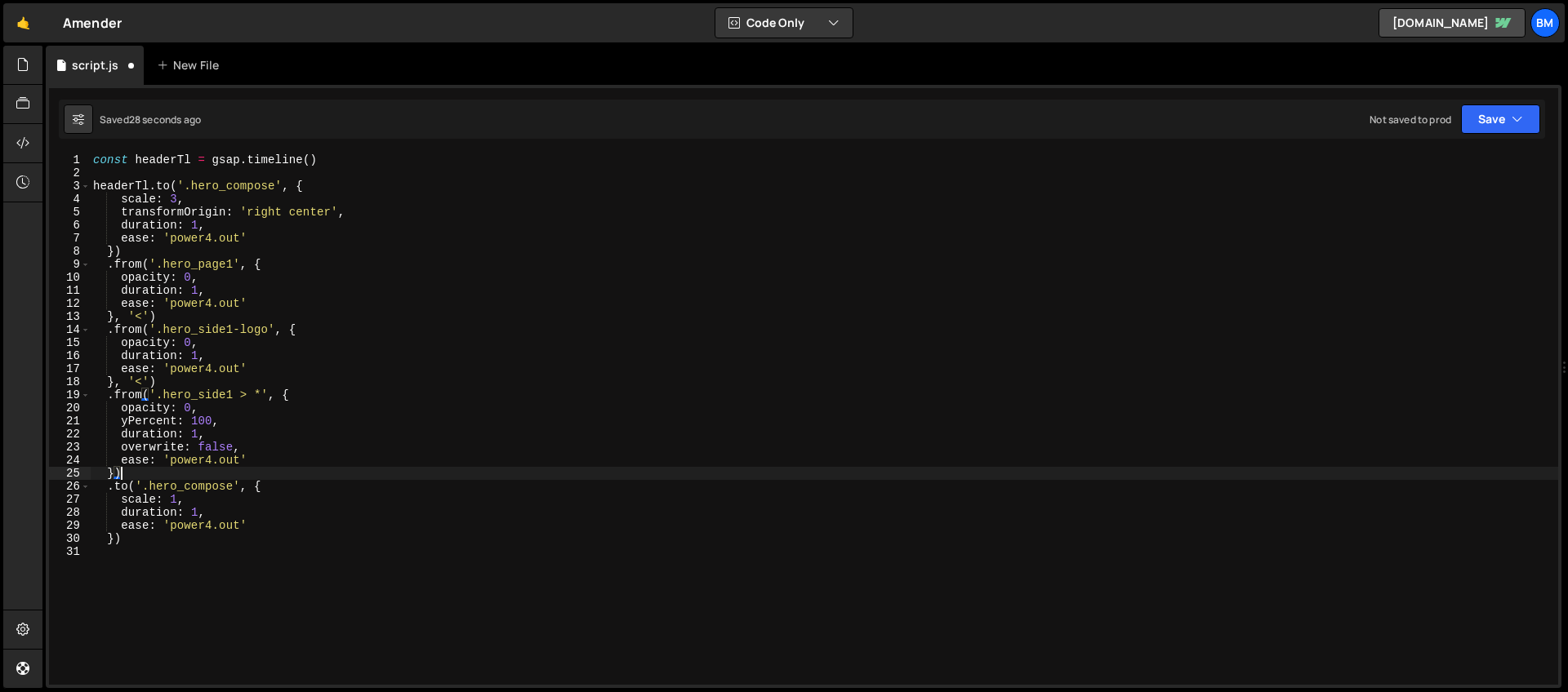
scroll to position [0, 1]
click at [128, 539] on div "const headerTl = gsap . timeline ( ) headerTl . to ( '.hero_compose' , { scale …" at bounding box center [824, 433] width 1469 height 558
click at [117, 539] on div "const headerTl = gsap . timeline ( ) headerTl . to ( '.hero_compose' , { scale …" at bounding box center [824, 433] width 1469 height 558
click at [310, 162] on div "const headerTl = gsap . timeline ( ) headerTl . to ( '.hero_compose' , { scale …" at bounding box center [824, 433] width 1469 height 558
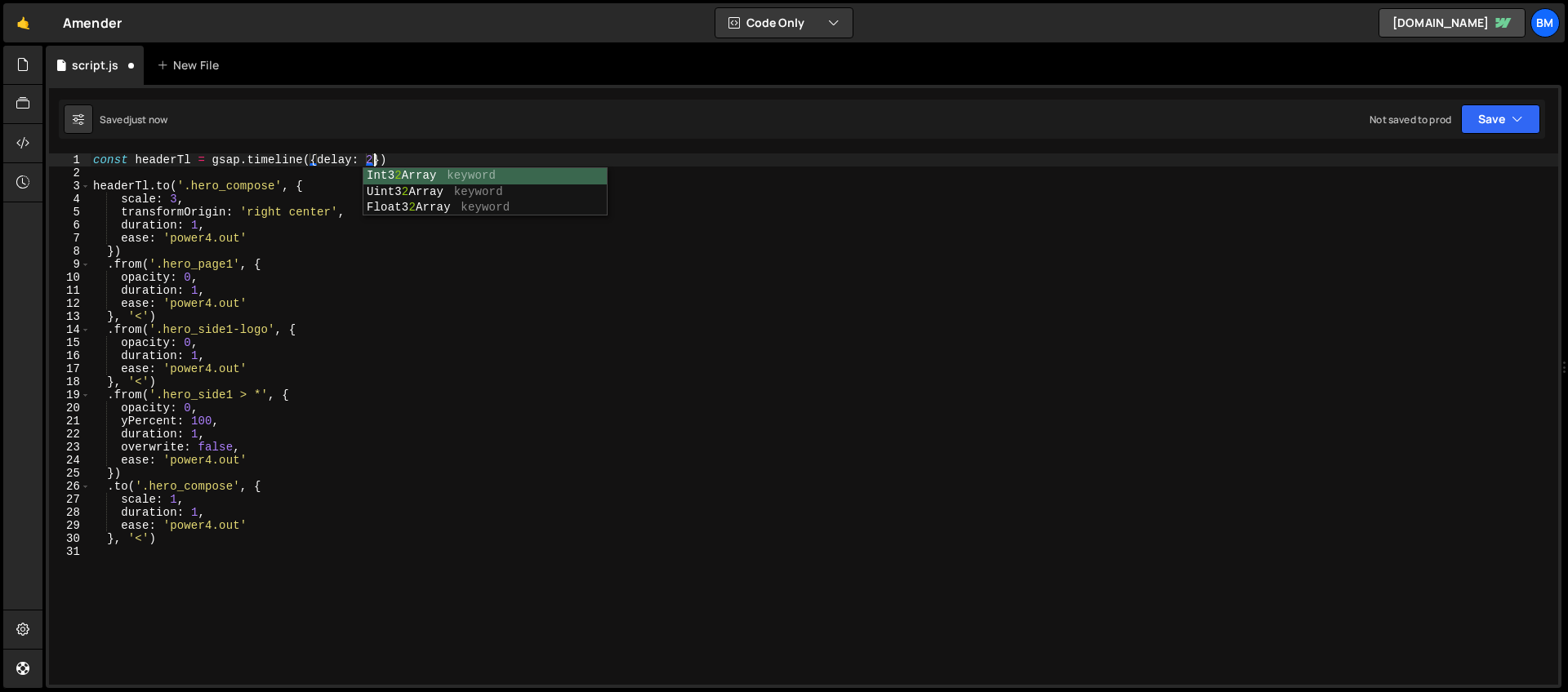
scroll to position [0, 19]
click at [215, 437] on div "const headerTl = gsap . timeline ({ delay : 2 }) headerTl . to ( '.hero_compose…" at bounding box center [824, 433] width 1469 height 558
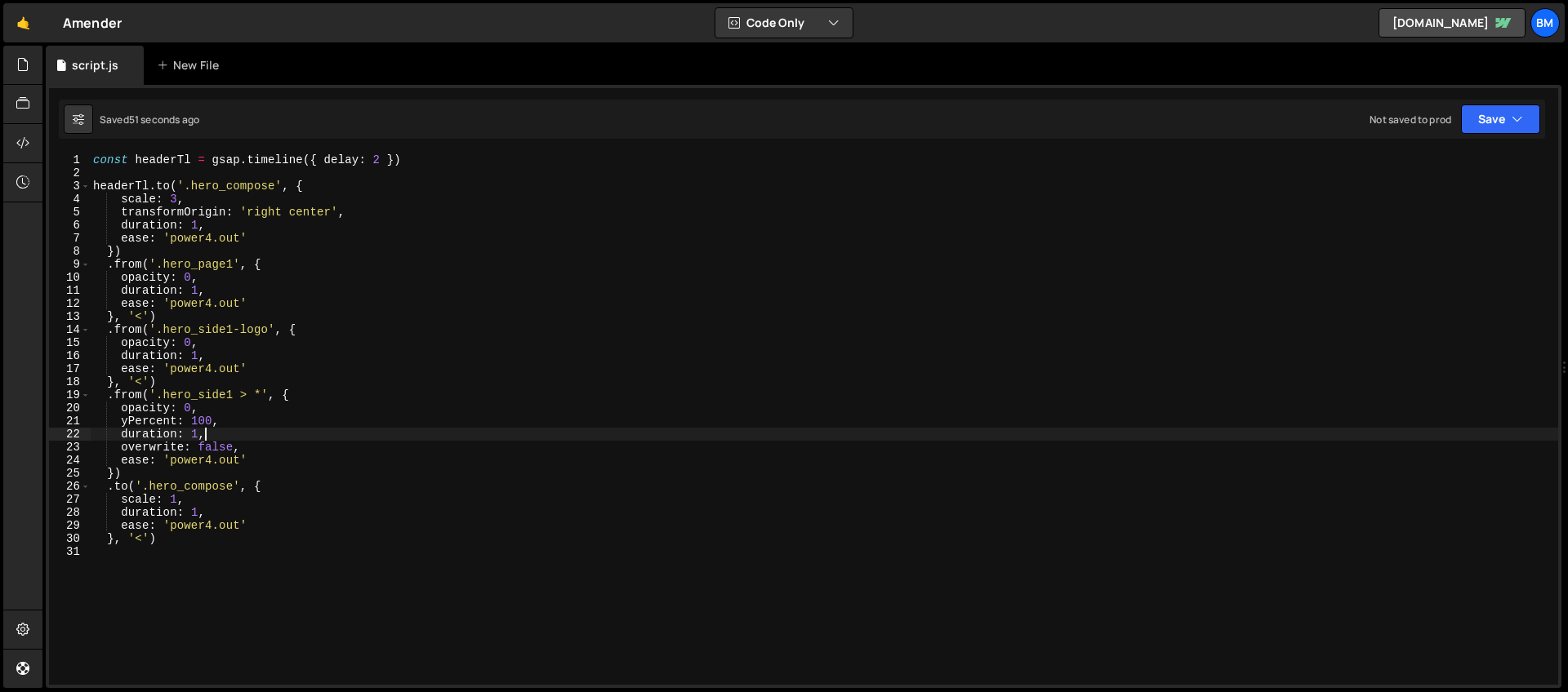
scroll to position [0, 7]
click at [226, 447] on div "const headerTl = gsap . timeline ({ delay : 2 }) headerTl . to ( '.hero_compose…" at bounding box center [824, 433] width 1469 height 558
click at [247, 446] on div "const headerTl = gsap . timeline ({ delay : 2 }) headerTl . to ( '.hero_compose…" at bounding box center [824, 433] width 1469 height 558
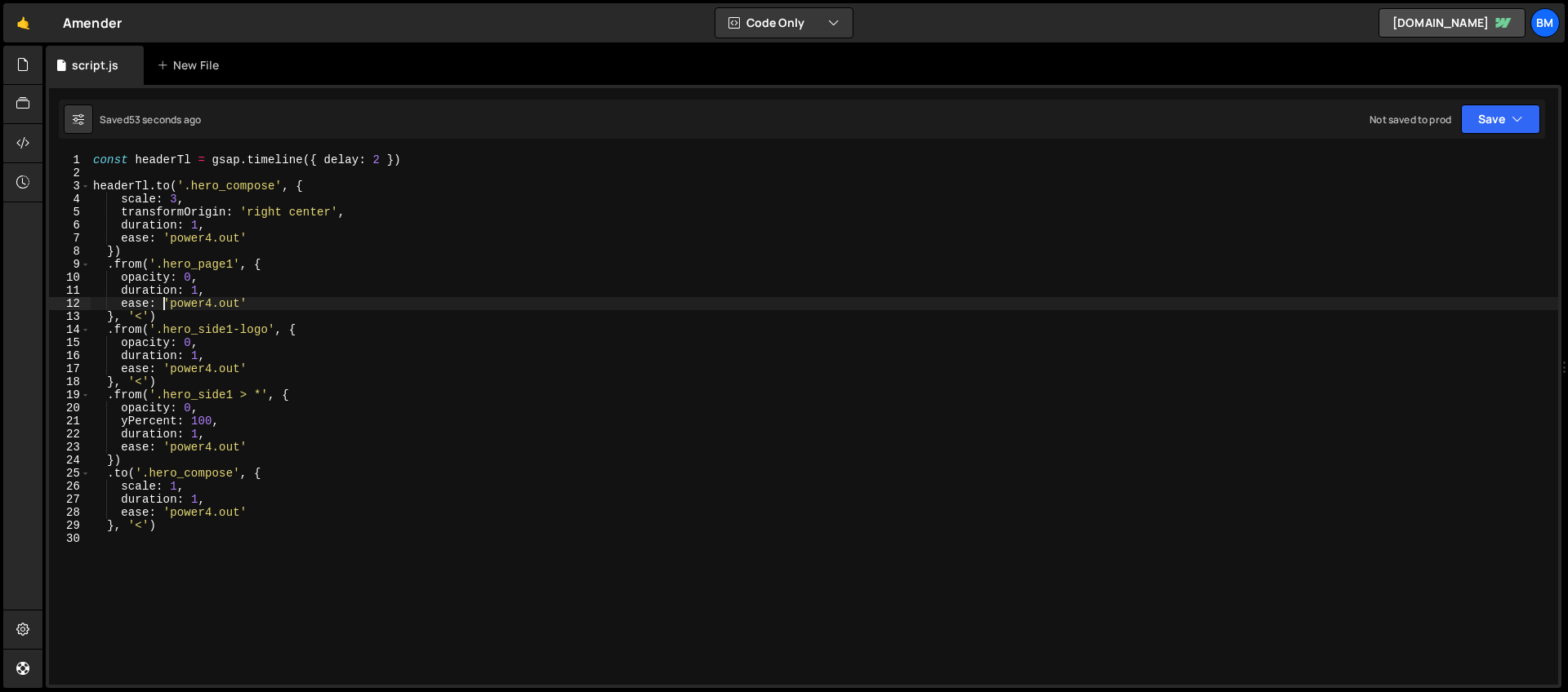
click at [160, 304] on div "const headerTl = gsap . timeline ({ delay : 2 }) headerTl . to ( '.hero_compose…" at bounding box center [824, 433] width 1469 height 558
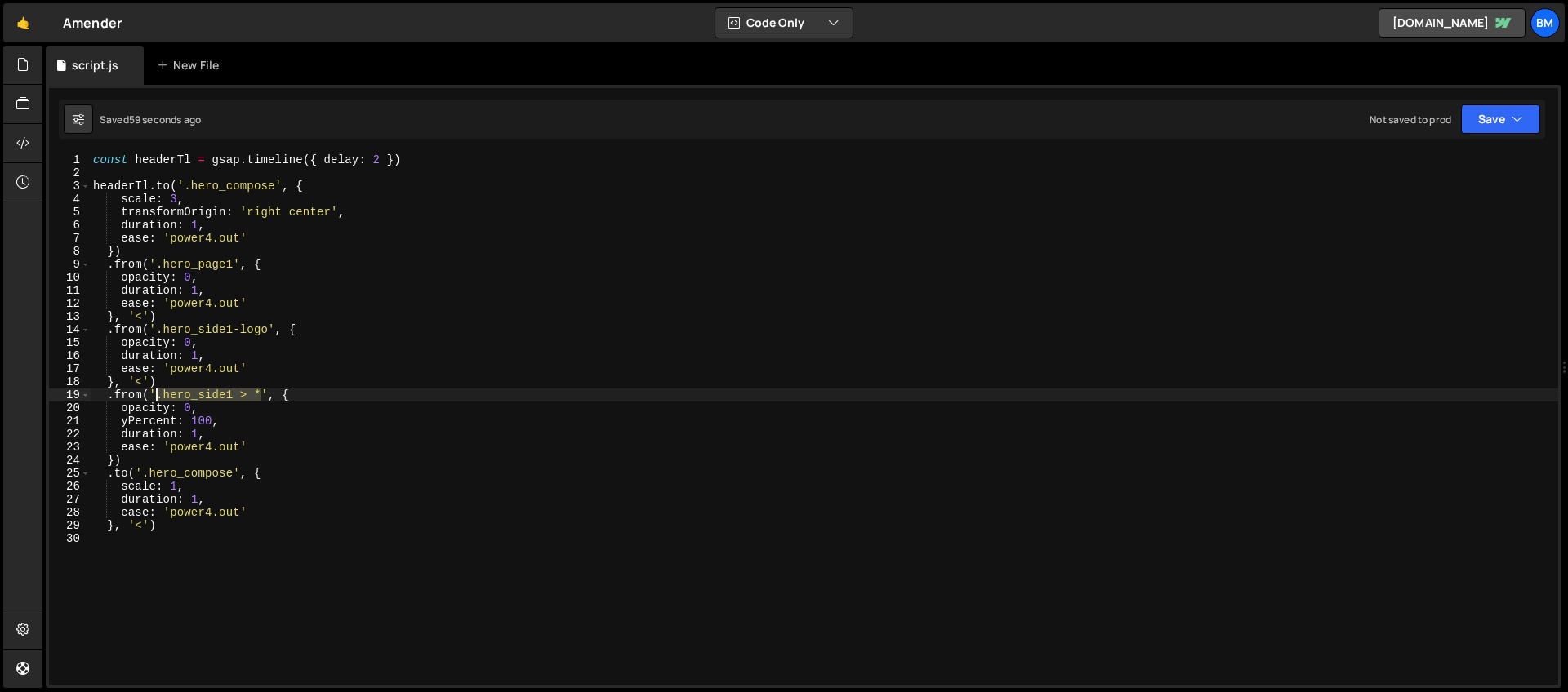
drag, startPoint x: 260, startPoint y: 396, endPoint x: 158, endPoint y: 396, distance: 102.0
click at [158, 396] on div "const headerTl = gsap . timeline ({ delay : 2 }) headerTl . to ( '.hero_compose…" at bounding box center [824, 433] width 1469 height 558
paste textarea "hero_side1-h'"
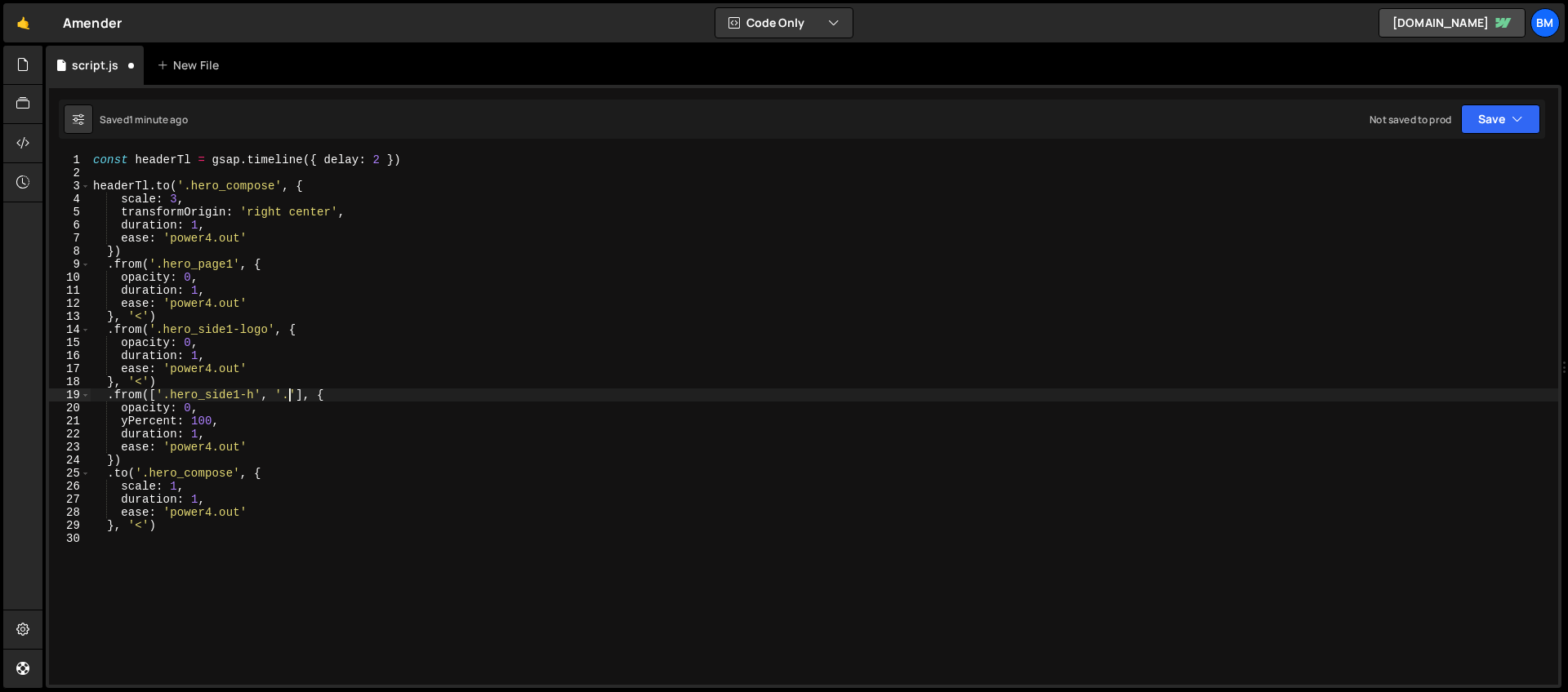
paste textarea "hero_side1-h'"
type textarea ".from(['.hero_side1-h', '.hero_side1-p'], {"
